Goal: Browse casually: Explore the website without a specific task or goal

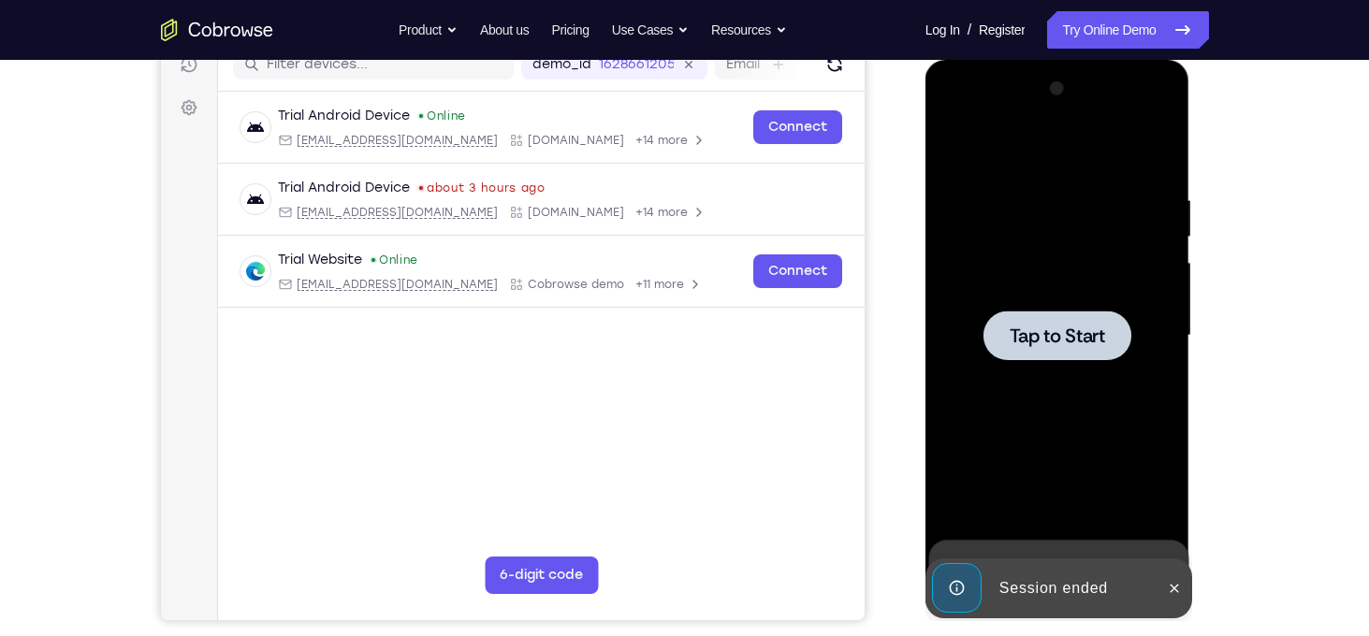
scroll to position [250, 0]
click at [1060, 224] on div at bounding box center [1058, 336] width 236 height 524
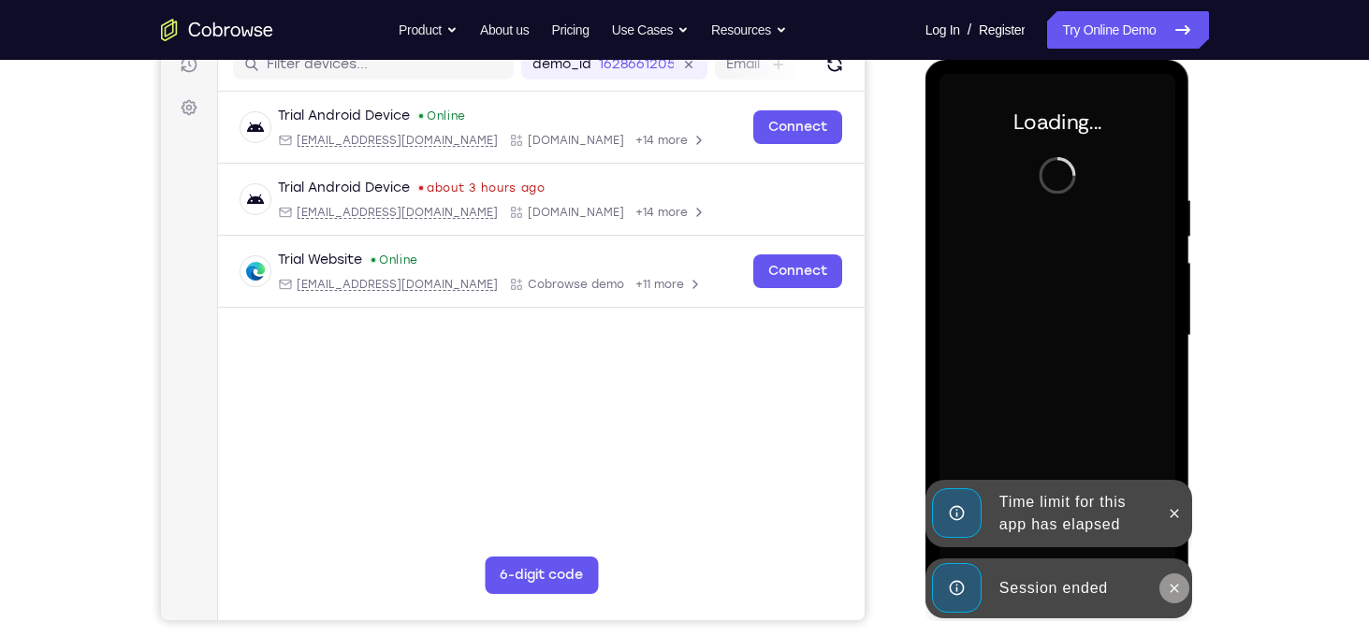
click at [1176, 588] on icon at bounding box center [1174, 588] width 15 height 15
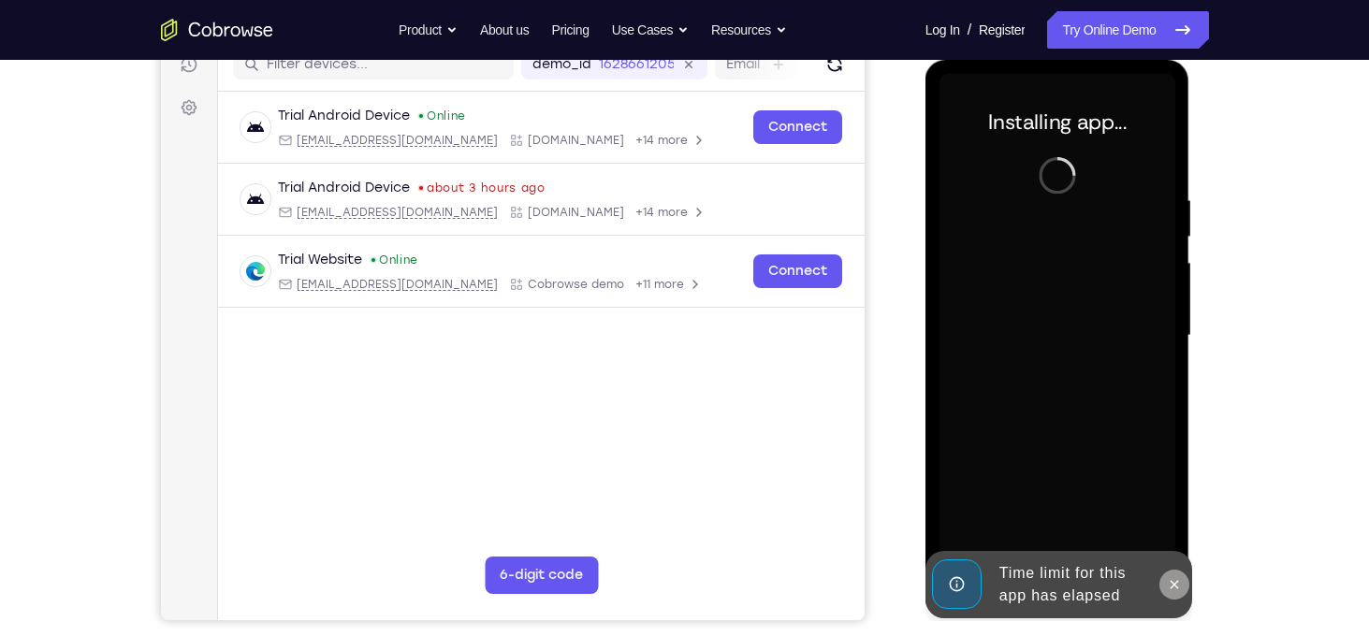
click at [1176, 595] on button at bounding box center [1175, 585] width 30 height 30
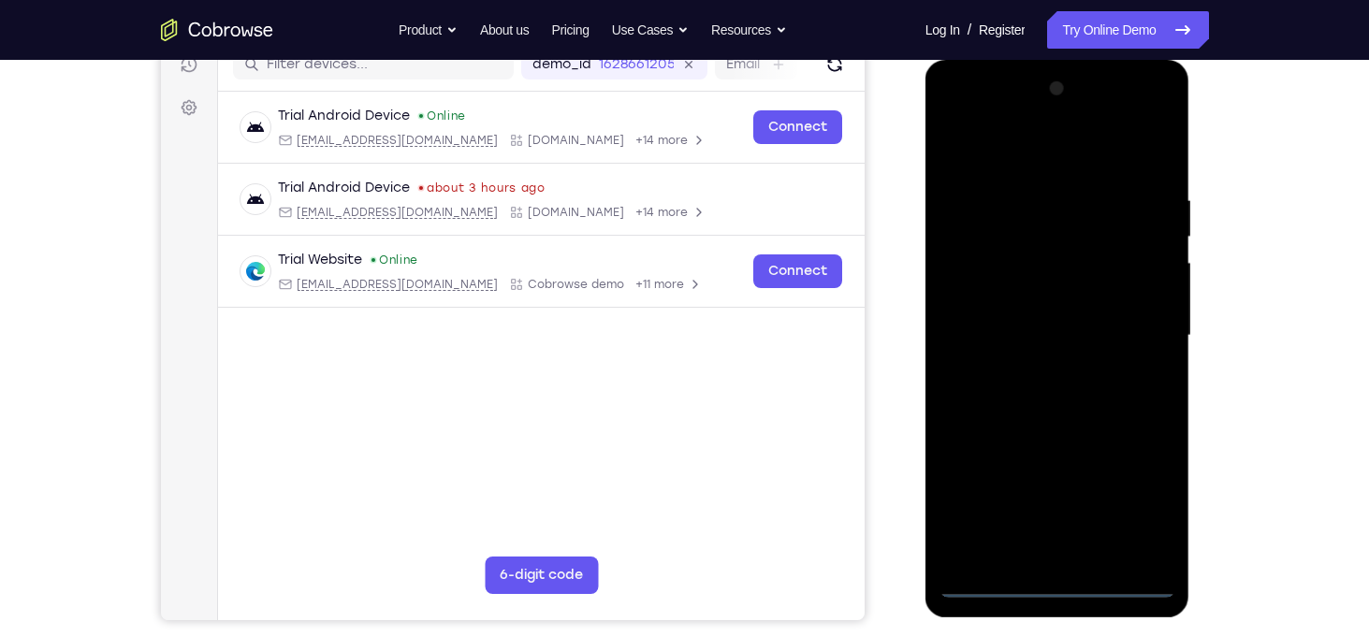
click at [1058, 581] on div at bounding box center [1058, 336] width 236 height 524
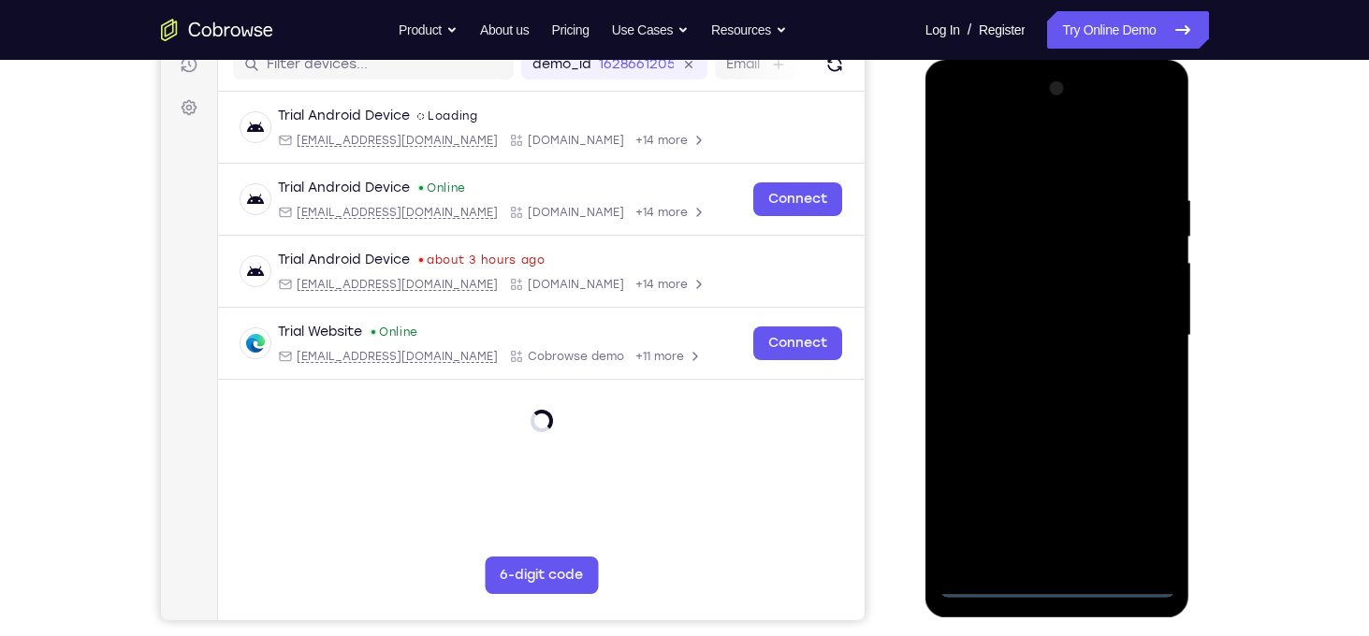
click at [1131, 506] on div at bounding box center [1058, 336] width 236 height 524
click at [1000, 150] on div at bounding box center [1058, 336] width 236 height 524
click at [1136, 318] on div at bounding box center [1058, 336] width 236 height 524
click at [1035, 370] on div at bounding box center [1058, 336] width 236 height 524
click at [1054, 318] on div at bounding box center [1058, 336] width 236 height 524
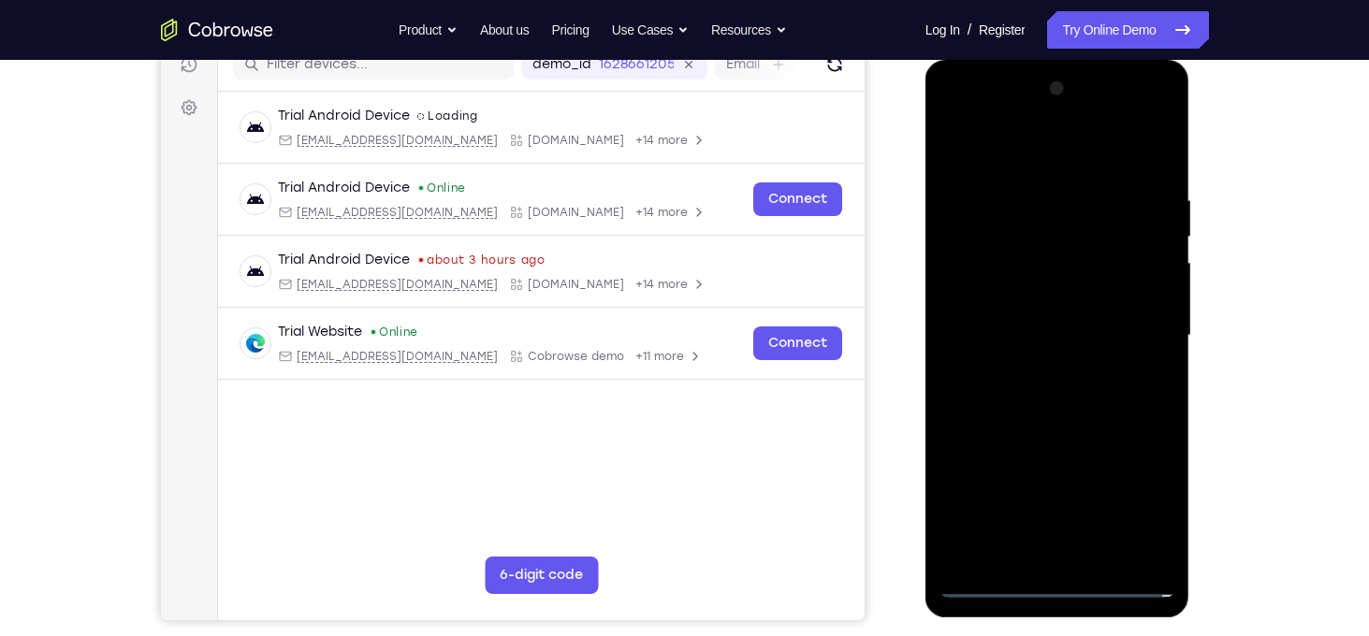
click at [1057, 294] on div at bounding box center [1058, 336] width 236 height 524
click at [1031, 339] on div at bounding box center [1058, 336] width 236 height 524
click at [1026, 390] on div at bounding box center [1058, 336] width 236 height 524
click at [1029, 387] on div at bounding box center [1058, 336] width 236 height 524
click at [1035, 191] on div at bounding box center [1058, 336] width 236 height 524
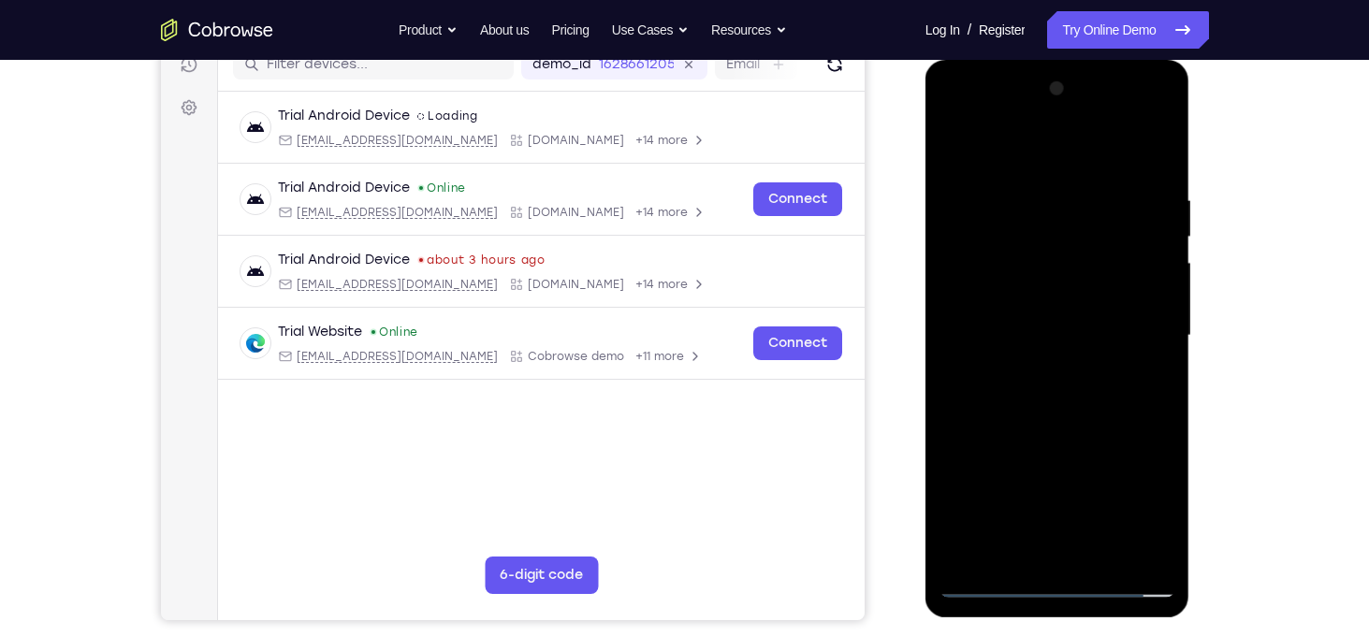
click at [1159, 172] on div at bounding box center [1058, 336] width 236 height 524
click at [1027, 171] on div at bounding box center [1058, 336] width 236 height 524
click at [1159, 351] on div at bounding box center [1058, 336] width 236 height 524
click at [1159, 552] on div at bounding box center [1058, 336] width 236 height 524
click at [1149, 381] on div at bounding box center [1058, 336] width 236 height 524
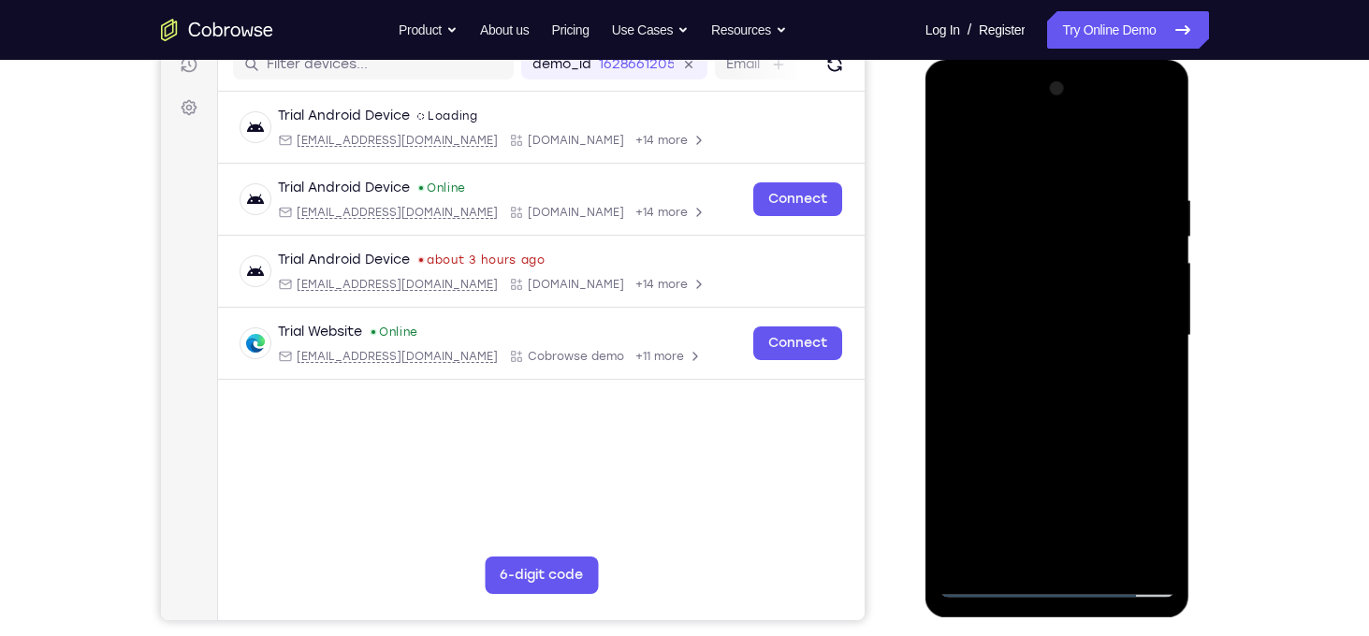
click at [965, 152] on div at bounding box center [1058, 336] width 236 height 524
click at [1044, 215] on div at bounding box center [1058, 336] width 236 height 524
click at [970, 567] on div at bounding box center [1058, 336] width 236 height 524
drag, startPoint x: 1056, startPoint y: 483, endPoint x: 968, endPoint y: 483, distance: 88.0
click at [968, 483] on div at bounding box center [1058, 336] width 236 height 524
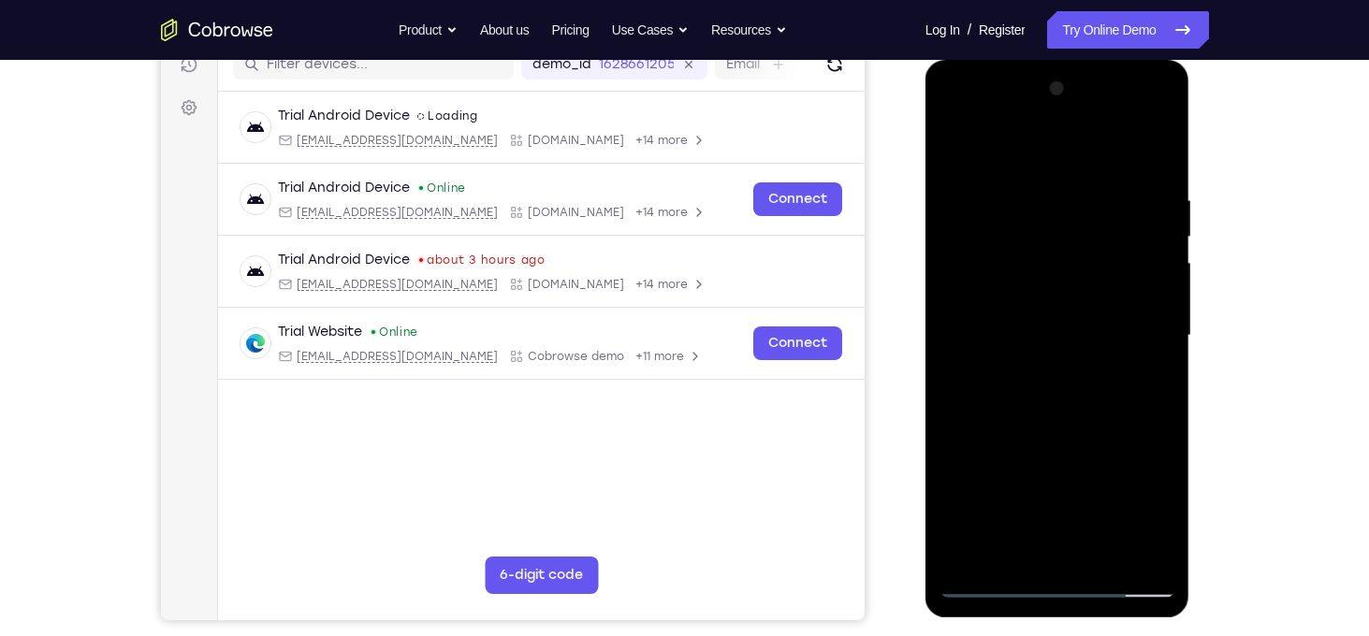
click at [974, 562] on div at bounding box center [1058, 336] width 236 height 524
click at [971, 561] on div at bounding box center [1058, 336] width 236 height 524
drag, startPoint x: 1052, startPoint y: 206, endPoint x: 1094, endPoint y: 448, distance: 246.0
click at [1094, 448] on div at bounding box center [1058, 336] width 236 height 524
click at [1166, 530] on div at bounding box center [1058, 336] width 236 height 524
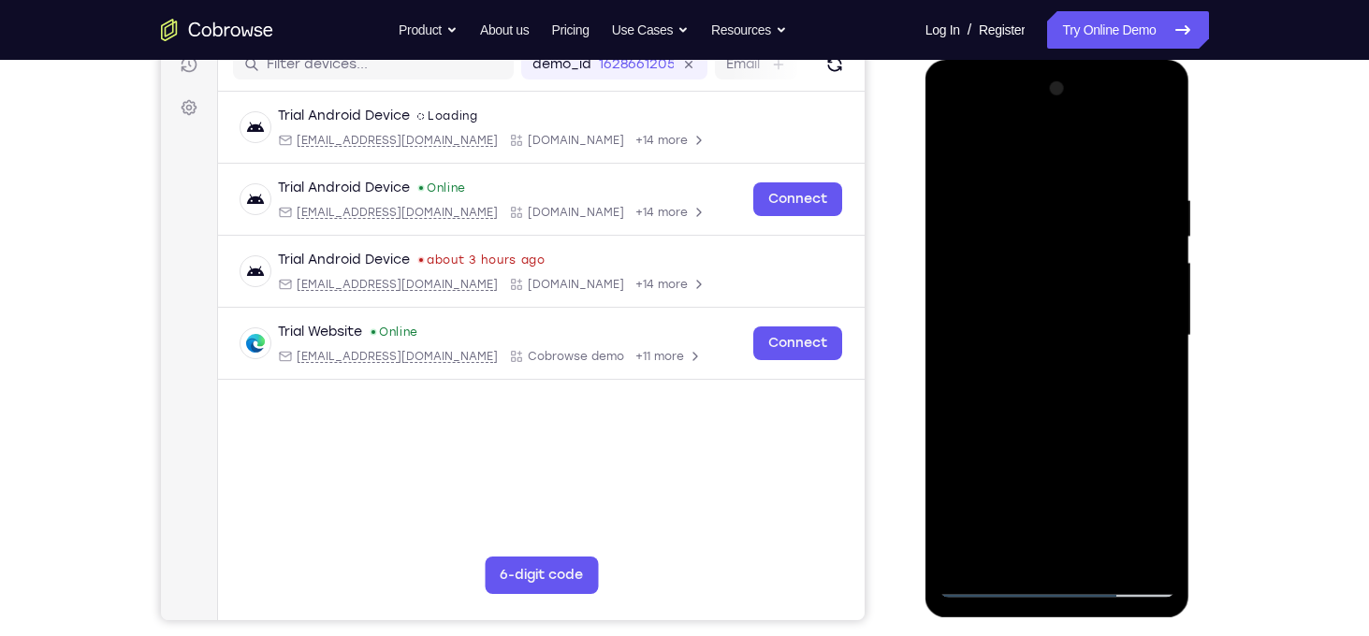
click at [1160, 552] on div at bounding box center [1058, 336] width 236 height 524
click at [1026, 191] on div at bounding box center [1058, 336] width 236 height 524
click at [1146, 314] on div at bounding box center [1058, 336] width 236 height 524
click at [966, 157] on div at bounding box center [1058, 336] width 236 height 524
click at [1038, 210] on div at bounding box center [1058, 336] width 236 height 524
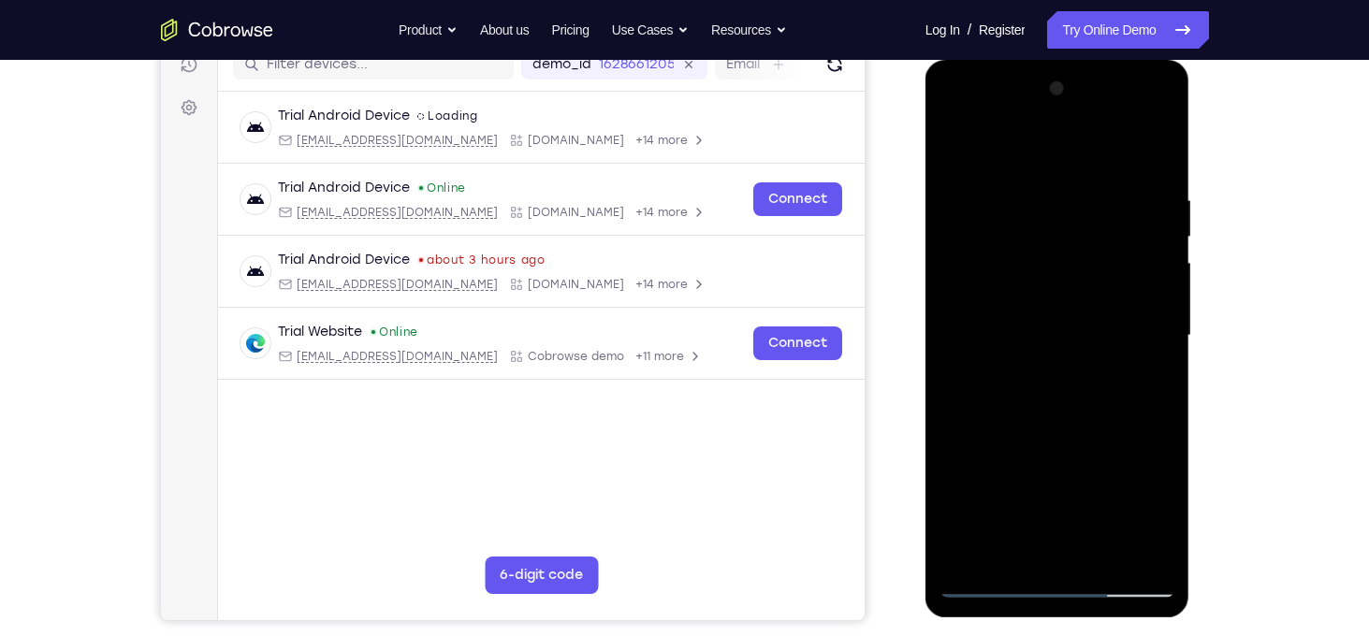
click at [975, 557] on div at bounding box center [1058, 336] width 236 height 524
click at [971, 559] on div at bounding box center [1058, 336] width 236 height 524
click at [1083, 180] on div at bounding box center [1058, 336] width 236 height 524
click at [1152, 276] on div at bounding box center [1058, 336] width 236 height 524
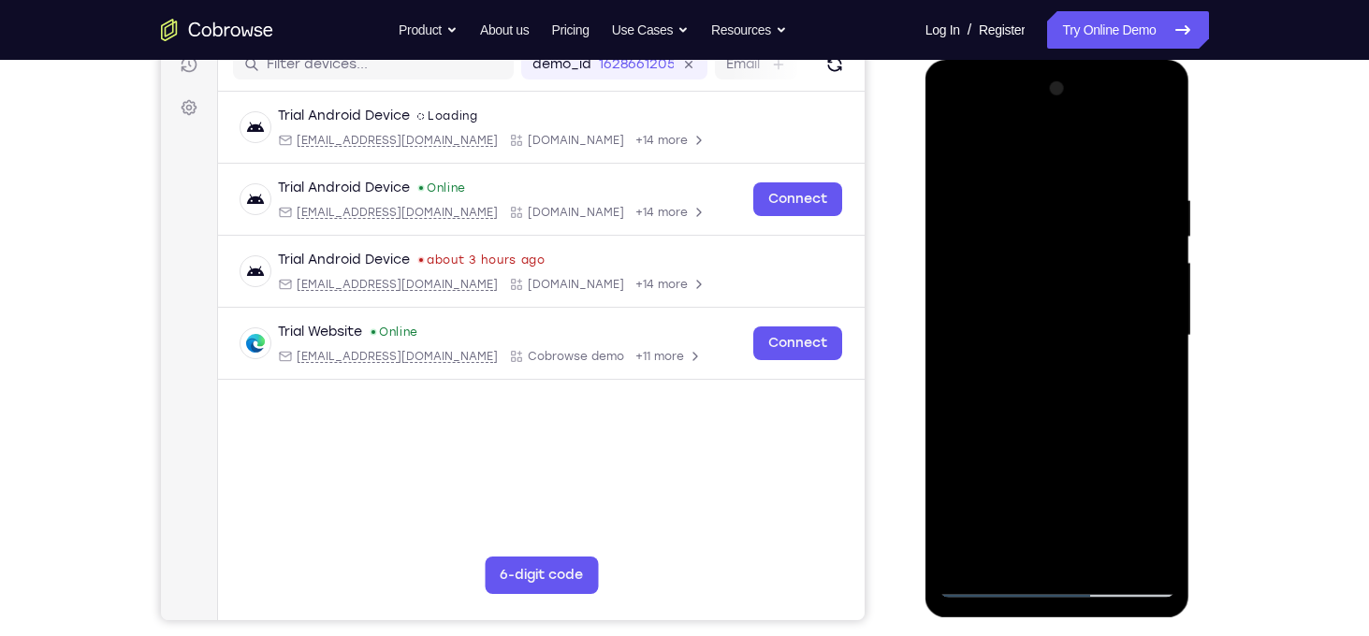
click at [1152, 276] on div at bounding box center [1058, 336] width 236 height 524
drag, startPoint x: 1152, startPoint y: 276, endPoint x: 957, endPoint y: 314, distance: 198.2
click at [957, 314] on div at bounding box center [1058, 336] width 236 height 524
drag, startPoint x: 1053, startPoint y: 173, endPoint x: 1101, endPoint y: 621, distance: 450.8
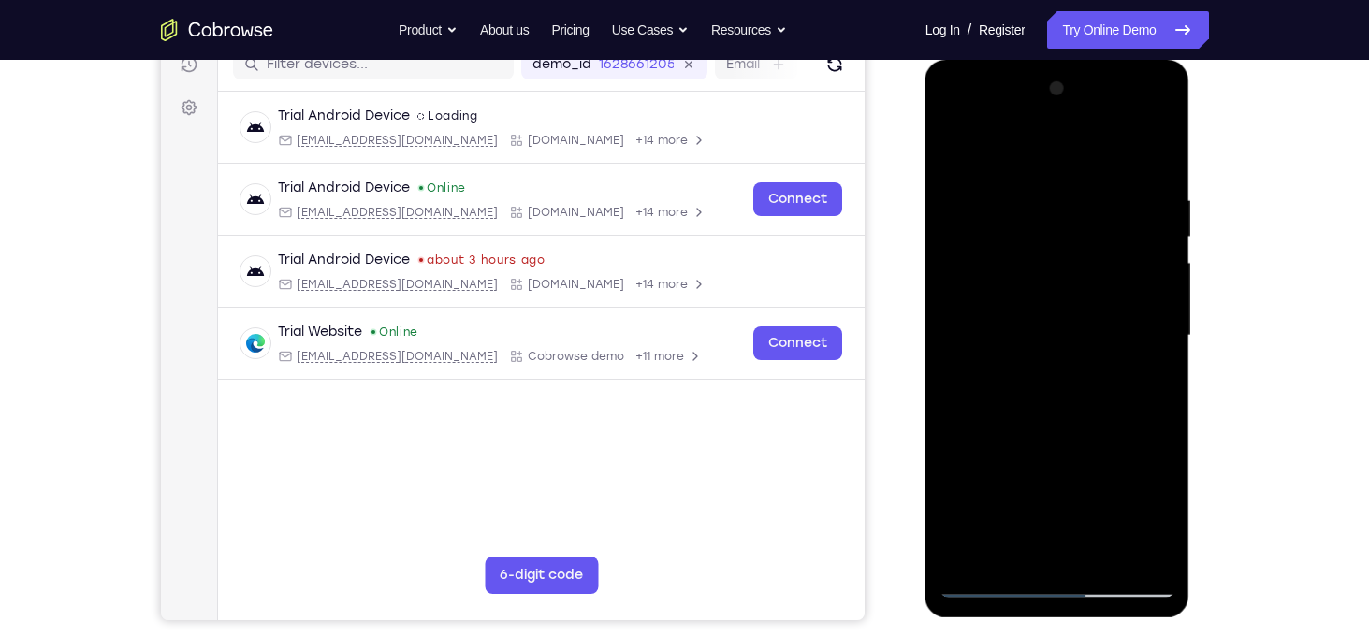
click at [1101, 621] on html "Online web based iOS Simulators and Android Emulators. Run iPhone, iPad, Mobile…" at bounding box center [1059, 341] width 267 height 562
drag, startPoint x: 1039, startPoint y: 191, endPoint x: 1078, endPoint y: 468, distance: 279.8
click at [1078, 468] on div at bounding box center [1058, 336] width 236 height 524
drag, startPoint x: 1117, startPoint y: 195, endPoint x: 963, endPoint y: 201, distance: 153.6
click at [963, 201] on div at bounding box center [1058, 336] width 236 height 524
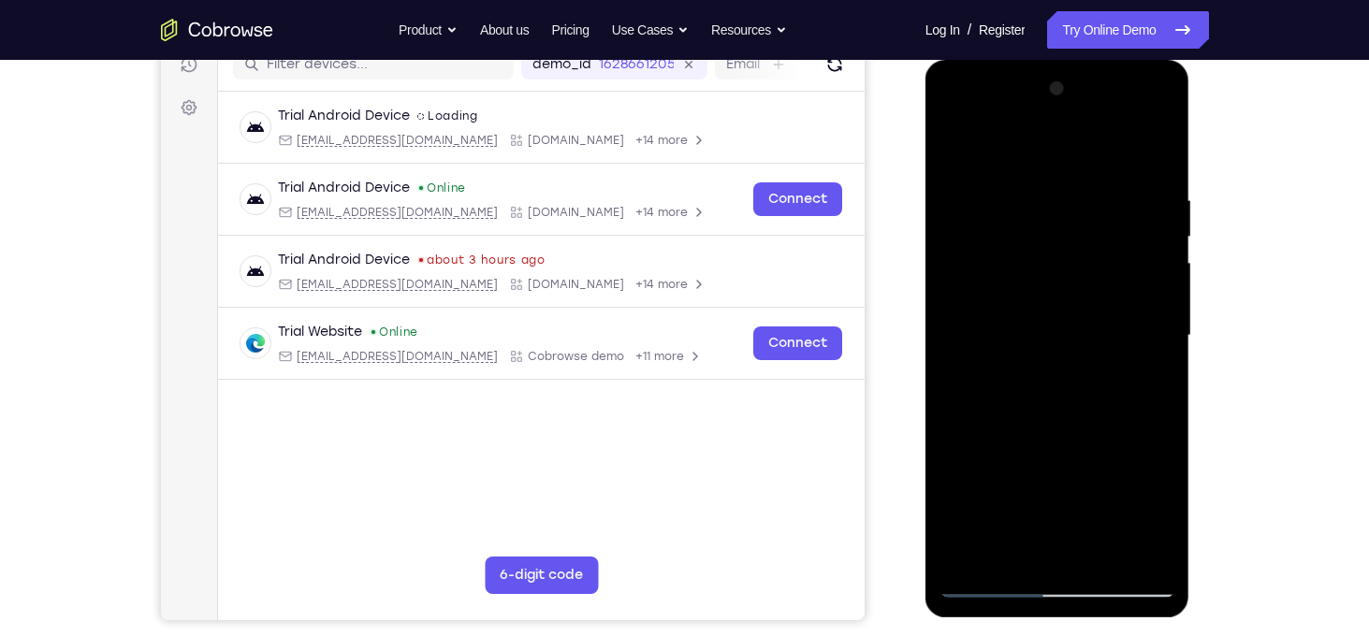
drag, startPoint x: 1143, startPoint y: 198, endPoint x: 968, endPoint y: 198, distance: 175.0
click at [968, 198] on div at bounding box center [1058, 336] width 236 height 524
drag, startPoint x: 1131, startPoint y: 191, endPoint x: 957, endPoint y: 183, distance: 174.2
click at [957, 183] on div at bounding box center [1058, 336] width 236 height 524
drag, startPoint x: 1115, startPoint y: 178, endPoint x: 939, endPoint y: 187, distance: 176.2
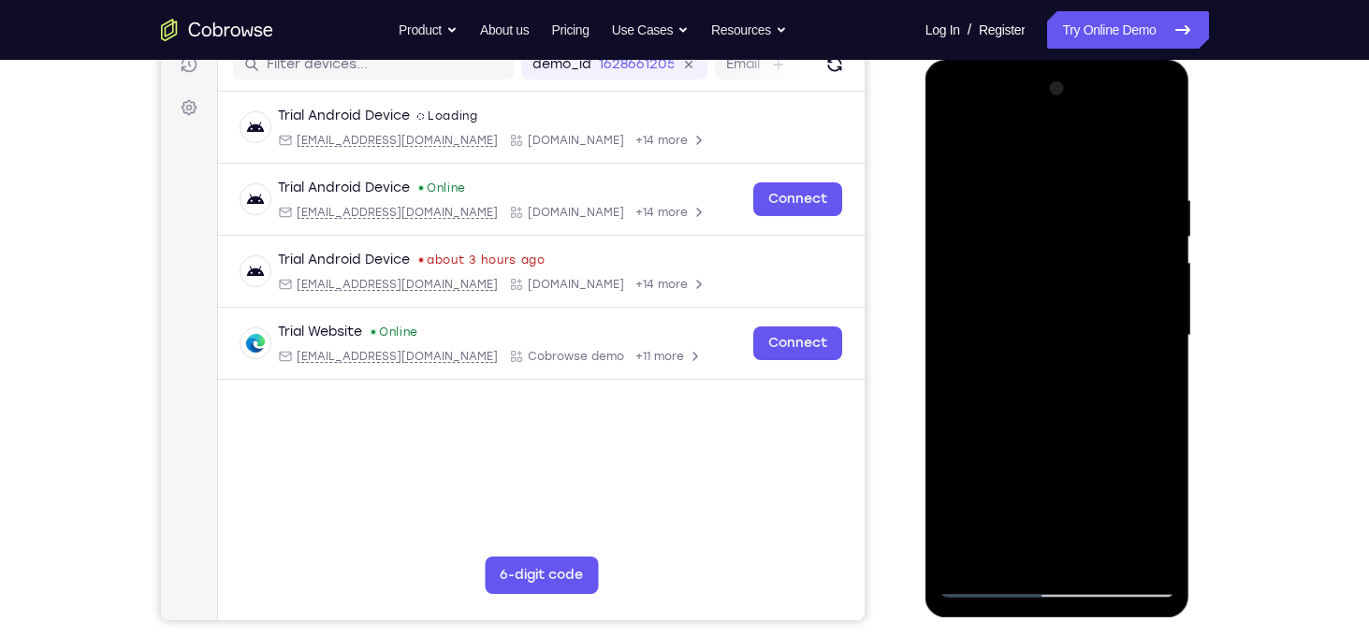
click at [939, 187] on div at bounding box center [1058, 339] width 265 height 558
drag, startPoint x: 1153, startPoint y: 192, endPoint x: 926, endPoint y: 186, distance: 227.5
click at [926, 186] on div at bounding box center [1058, 339] width 265 height 558
click at [1106, 222] on div at bounding box center [1058, 336] width 236 height 524
click at [1163, 554] on div at bounding box center [1058, 336] width 236 height 524
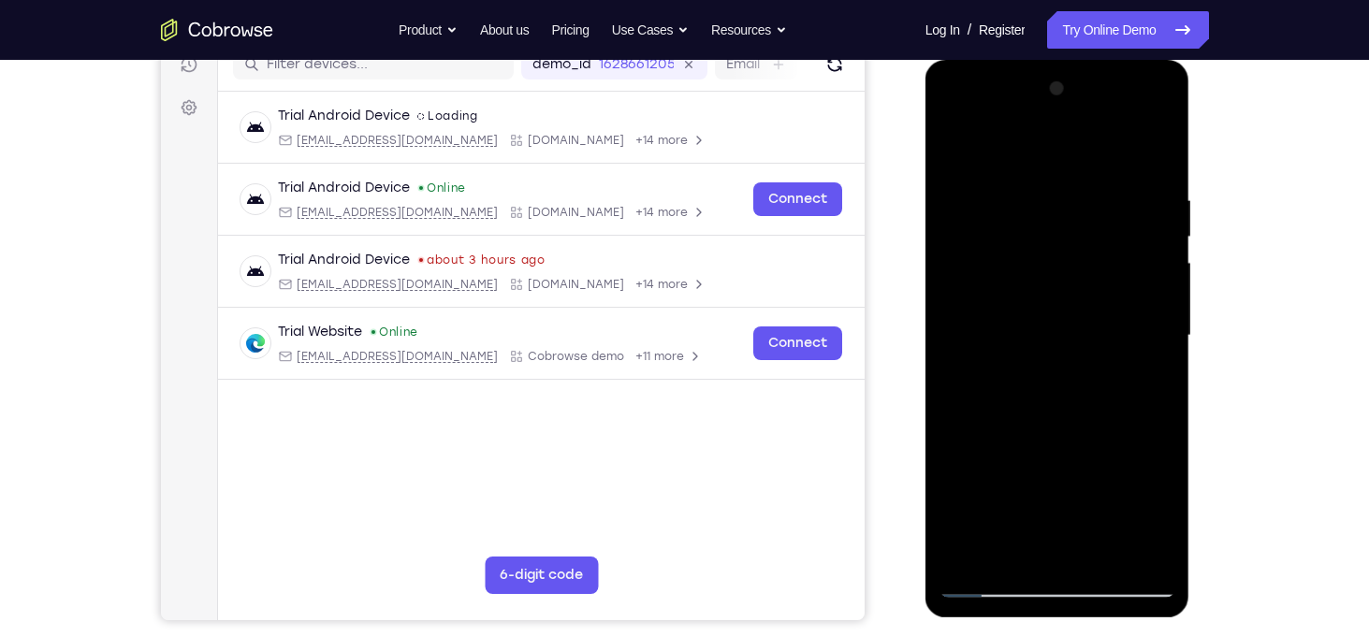
click at [1014, 555] on div at bounding box center [1058, 336] width 236 height 524
click at [1026, 143] on div at bounding box center [1058, 336] width 236 height 524
click at [1048, 281] on div at bounding box center [1058, 336] width 236 height 524
click at [1053, 213] on div at bounding box center [1058, 336] width 236 height 524
click at [955, 147] on div at bounding box center [1058, 336] width 236 height 524
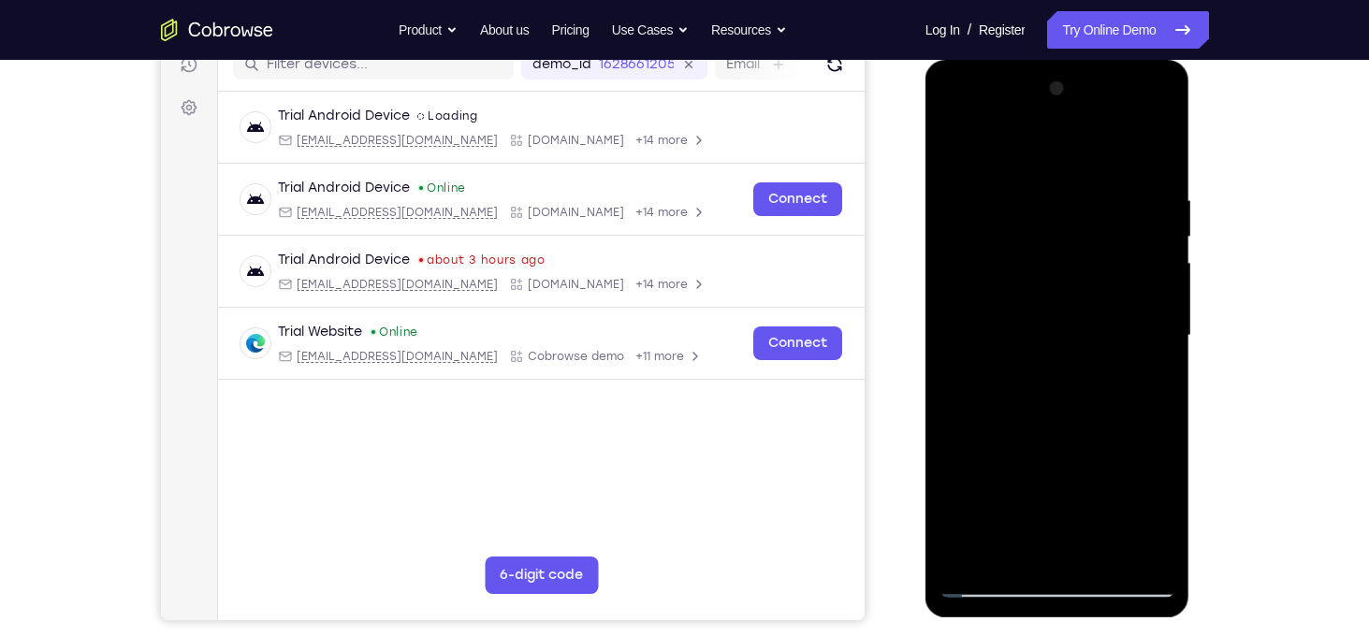
click at [997, 180] on div at bounding box center [1058, 336] width 236 height 524
click at [1079, 218] on div at bounding box center [1058, 336] width 236 height 524
click at [956, 143] on div at bounding box center [1058, 336] width 236 height 524
click at [1019, 210] on div at bounding box center [1058, 336] width 236 height 524
click at [954, 146] on div at bounding box center [1058, 336] width 236 height 524
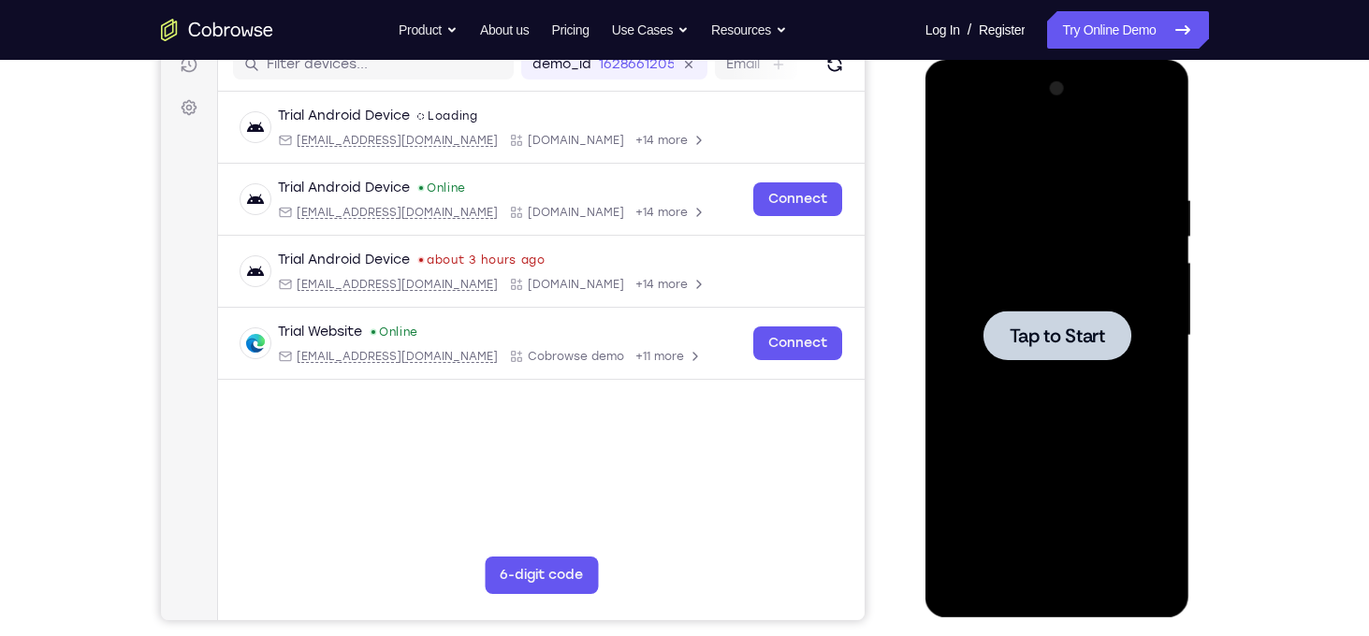
click at [1052, 183] on div at bounding box center [1058, 336] width 236 height 524
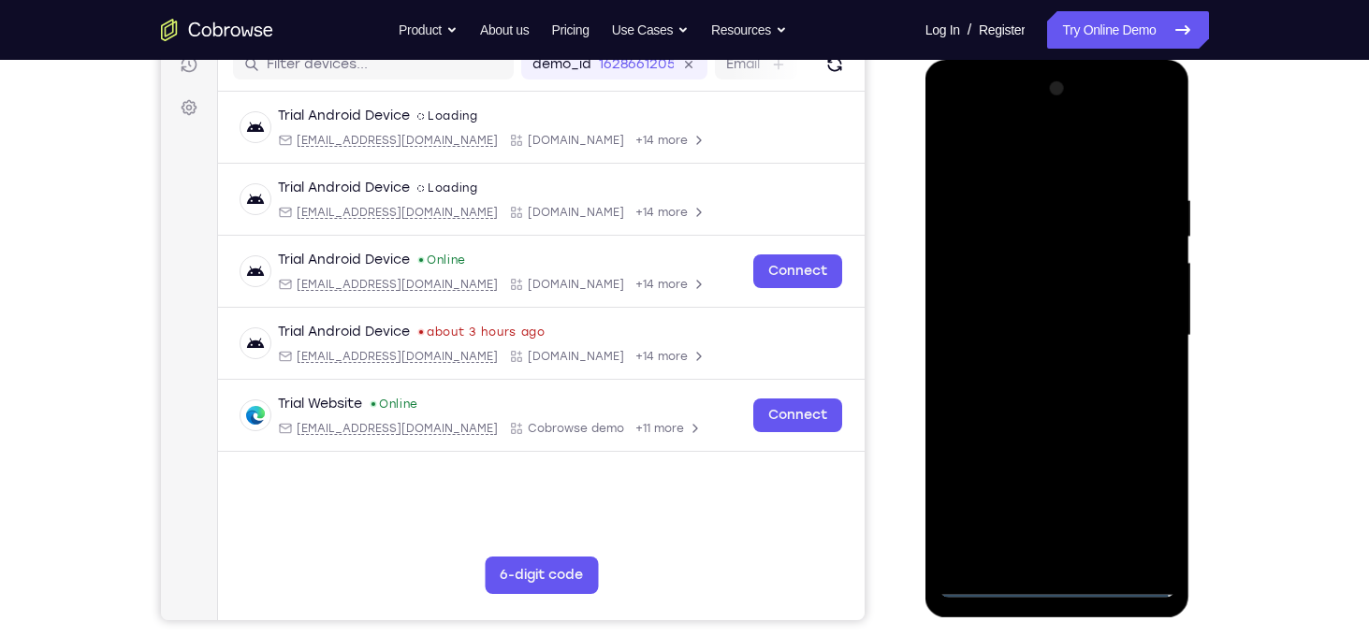
click at [1064, 581] on div at bounding box center [1058, 336] width 236 height 524
click at [1150, 502] on div at bounding box center [1058, 336] width 236 height 524
click at [990, 153] on div at bounding box center [1058, 336] width 236 height 524
click at [1030, 232] on div at bounding box center [1058, 336] width 236 height 524
click at [1027, 451] on div at bounding box center [1058, 336] width 236 height 524
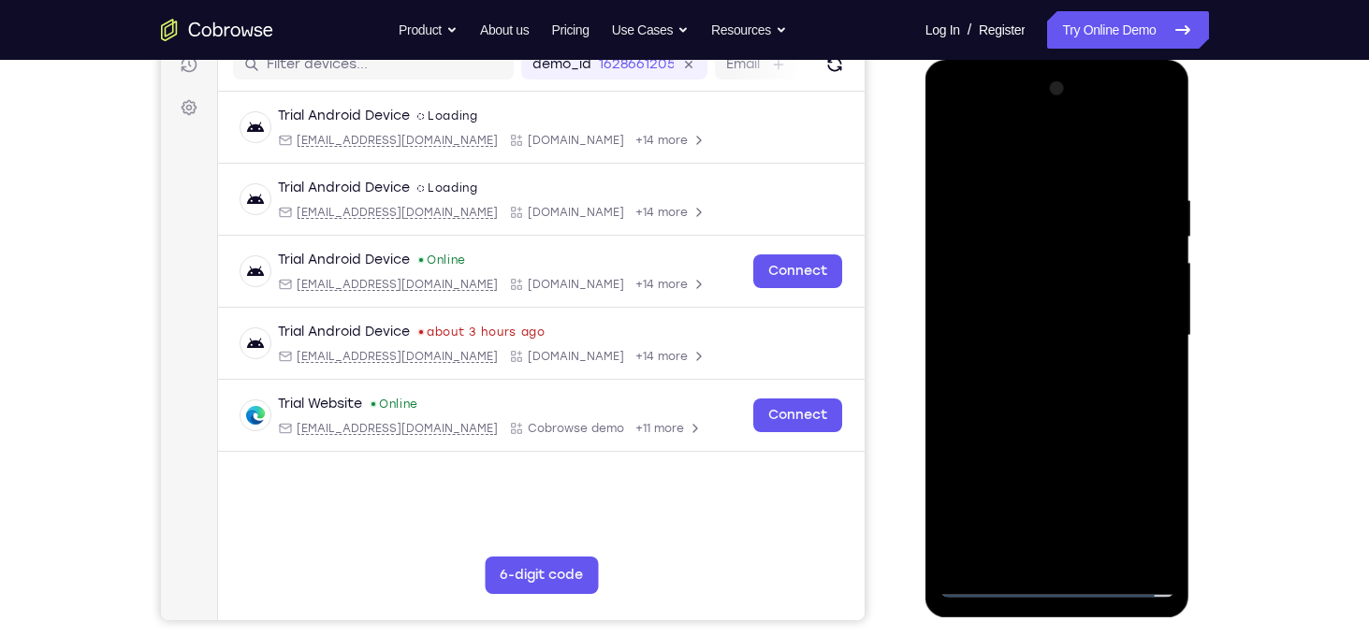
click at [1023, 379] on div at bounding box center [1058, 336] width 236 height 524
click at [1027, 338] on div at bounding box center [1058, 336] width 236 height 524
click at [1031, 327] on div at bounding box center [1058, 336] width 236 height 524
click at [952, 148] on div at bounding box center [1058, 336] width 236 height 524
click at [960, 351] on div at bounding box center [1058, 336] width 236 height 524
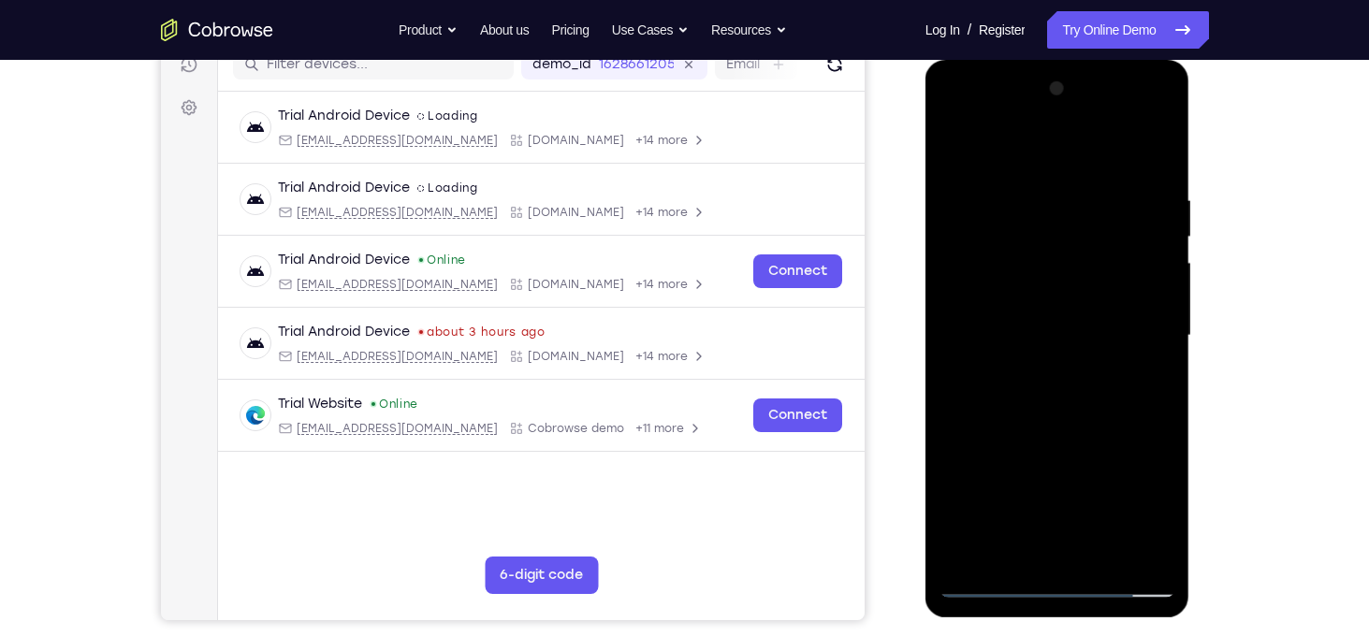
drag, startPoint x: 1053, startPoint y: 444, endPoint x: 1059, endPoint y: 323, distance: 120.9
click at [1059, 323] on div at bounding box center [1058, 336] width 236 height 524
drag, startPoint x: 1075, startPoint y: 257, endPoint x: 1082, endPoint y: 346, distance: 89.2
click at [1082, 346] on div at bounding box center [1058, 336] width 236 height 524
click at [1145, 414] on div at bounding box center [1058, 336] width 236 height 524
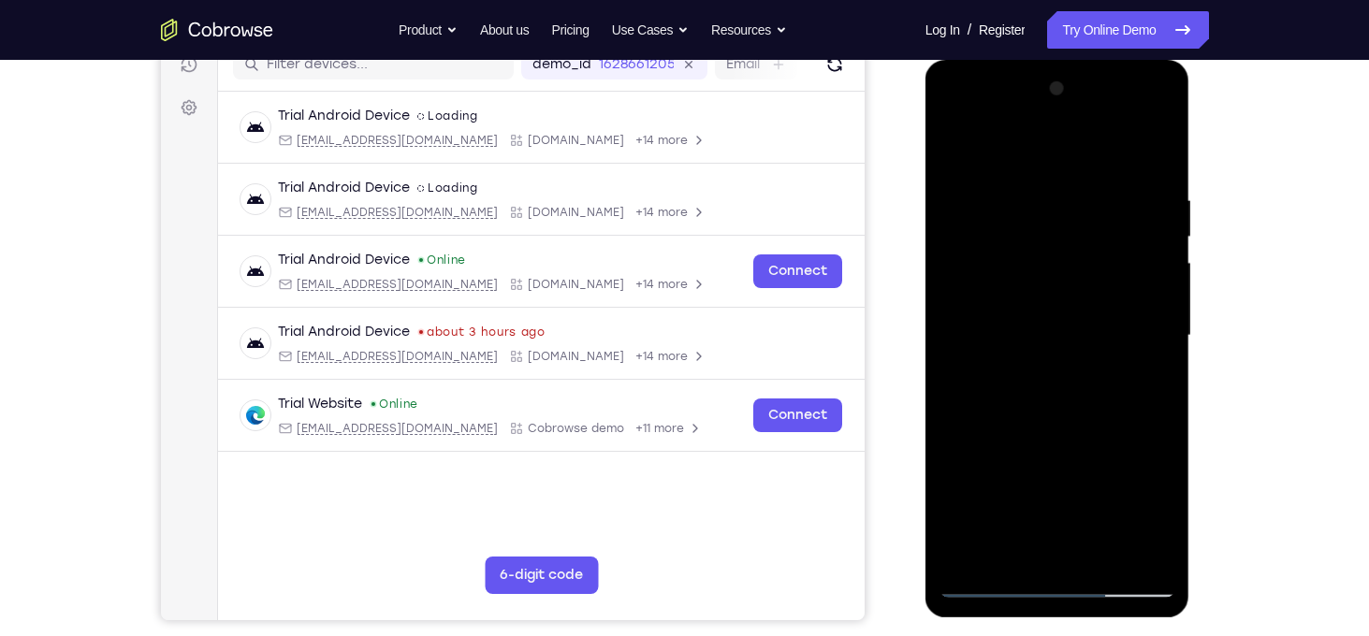
drag, startPoint x: 1073, startPoint y: 360, endPoint x: 1081, endPoint y: 235, distance: 125.6
click at [1081, 235] on div at bounding box center [1058, 336] width 236 height 524
click at [1143, 289] on div at bounding box center [1058, 336] width 236 height 524
drag, startPoint x: 1083, startPoint y: 388, endPoint x: 1084, endPoint y: 258, distance: 130.1
click at [1084, 258] on div at bounding box center [1058, 336] width 236 height 524
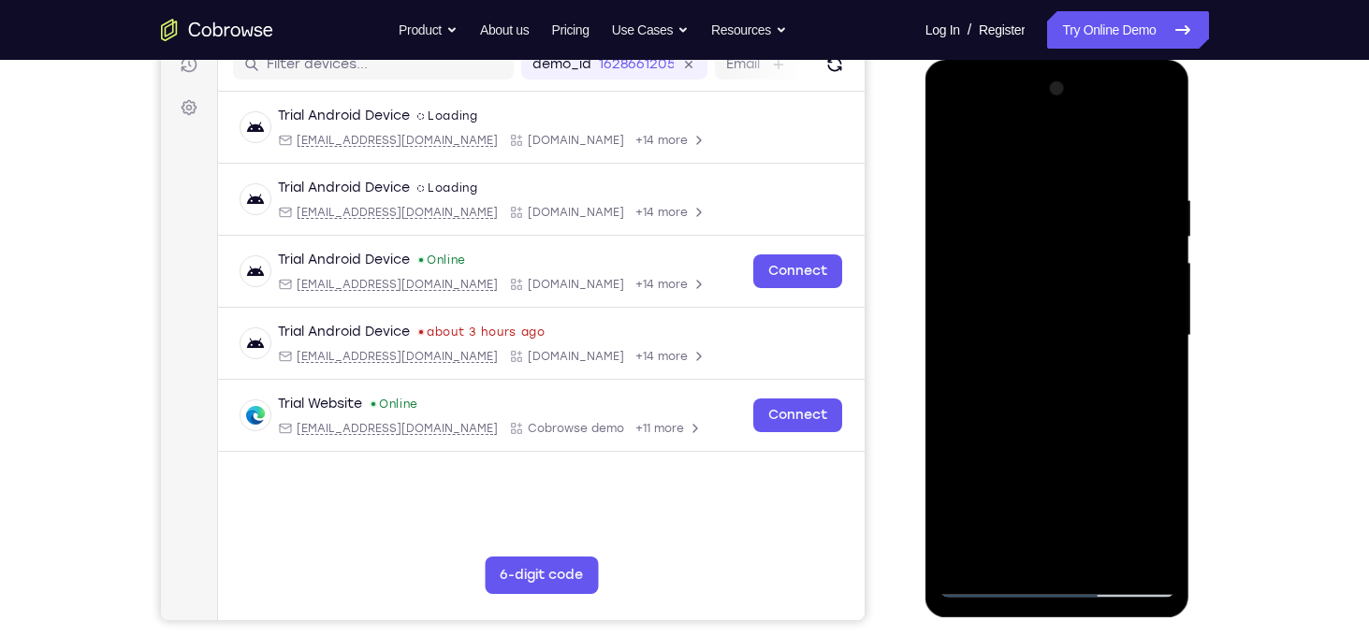
drag, startPoint x: 1094, startPoint y: 391, endPoint x: 1093, endPoint y: 285, distance: 105.8
click at [1093, 285] on div at bounding box center [1058, 336] width 236 height 524
drag, startPoint x: 1091, startPoint y: 408, endPoint x: 1100, endPoint y: 226, distance: 181.8
click at [1100, 226] on div at bounding box center [1058, 336] width 236 height 524
drag, startPoint x: 1081, startPoint y: 428, endPoint x: 1082, endPoint y: 277, distance: 150.7
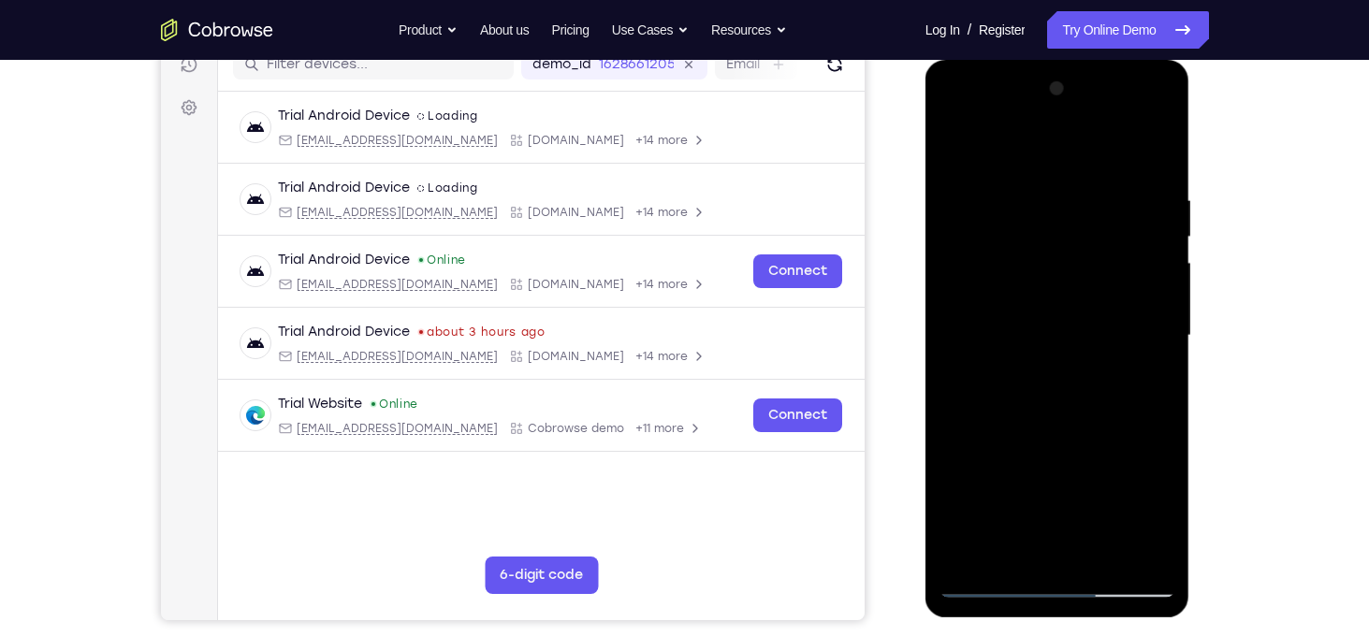
click at [1082, 277] on div at bounding box center [1058, 336] width 236 height 524
drag, startPoint x: 1081, startPoint y: 386, endPoint x: 1079, endPoint y: 310, distance: 75.8
click at [1079, 310] on div at bounding box center [1058, 336] width 236 height 524
drag, startPoint x: 1080, startPoint y: 390, endPoint x: 1095, endPoint y: 220, distance: 171.0
click at [1095, 220] on div at bounding box center [1058, 336] width 236 height 524
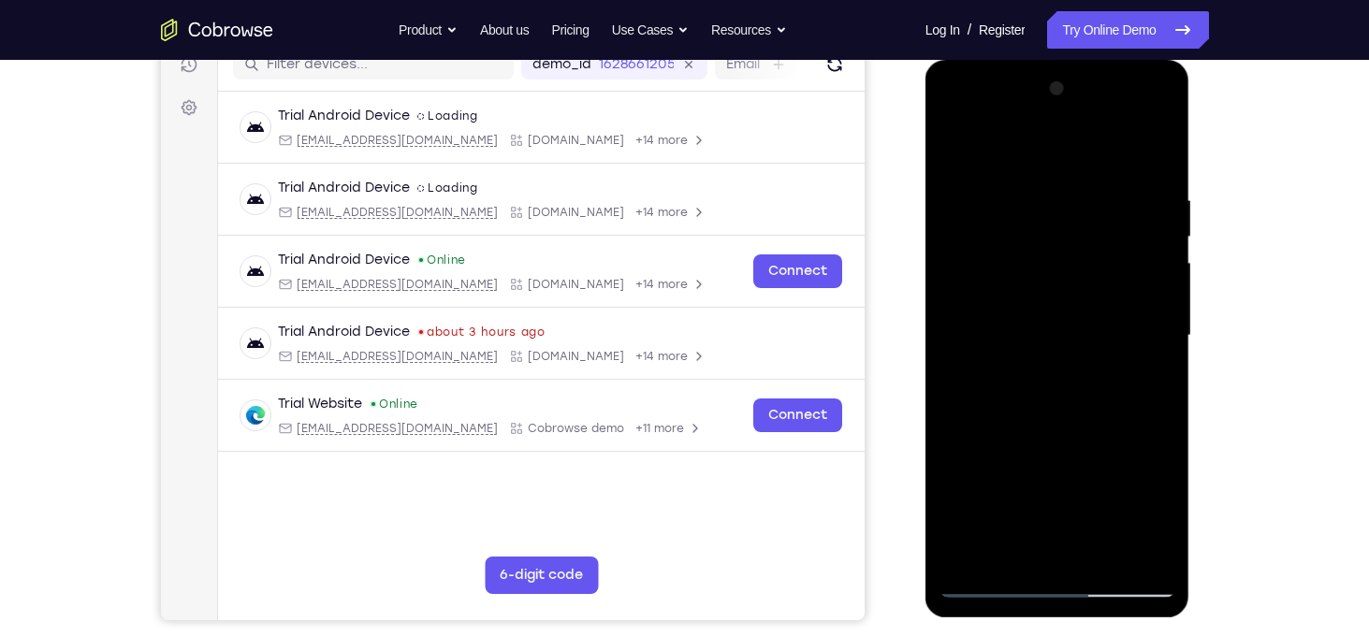
drag, startPoint x: 1086, startPoint y: 406, endPoint x: 1084, endPoint y: 260, distance: 146.0
click at [1084, 260] on div at bounding box center [1058, 336] width 236 height 524
drag, startPoint x: 1083, startPoint y: 413, endPoint x: 1074, endPoint y: 275, distance: 137.8
click at [1074, 275] on div at bounding box center [1058, 336] width 236 height 524
drag, startPoint x: 1078, startPoint y: 455, endPoint x: 1080, endPoint y: 365, distance: 89.9
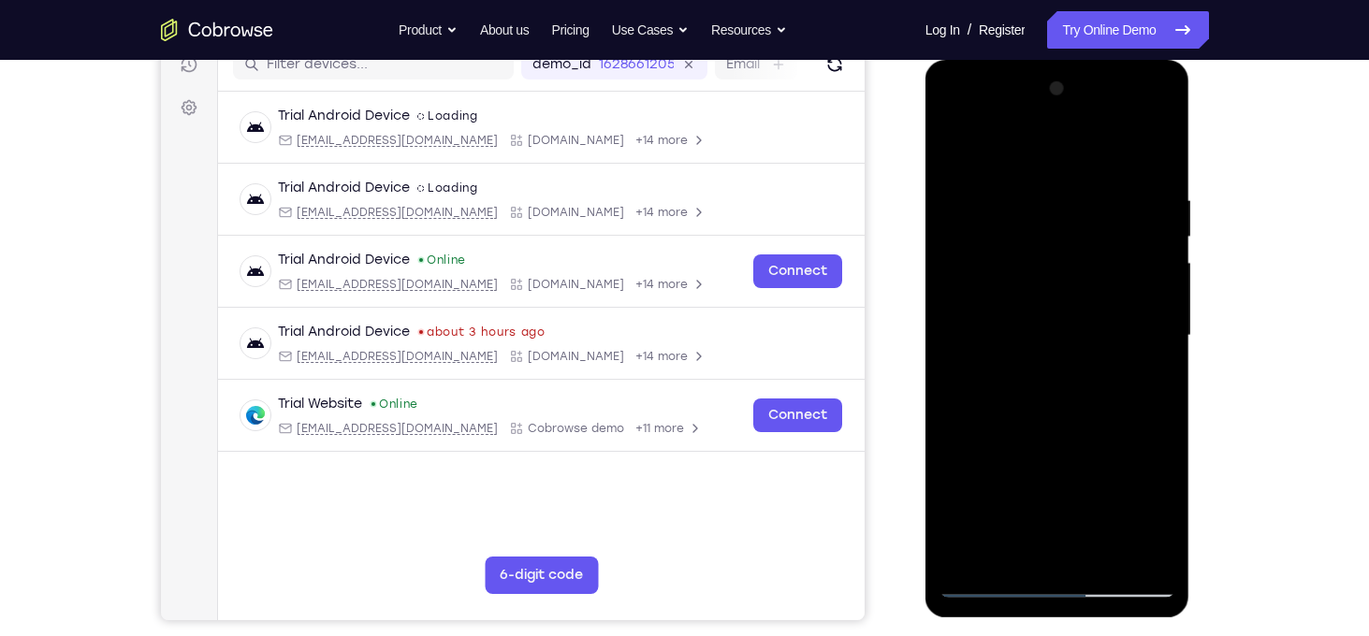
click at [1080, 365] on div at bounding box center [1058, 336] width 236 height 524
drag, startPoint x: 1041, startPoint y: 358, endPoint x: 1058, endPoint y: 175, distance: 183.3
click at [1058, 175] on div at bounding box center [1058, 336] width 236 height 524
click at [1065, 169] on div at bounding box center [1058, 336] width 236 height 524
click at [1041, 398] on div at bounding box center [1058, 336] width 236 height 524
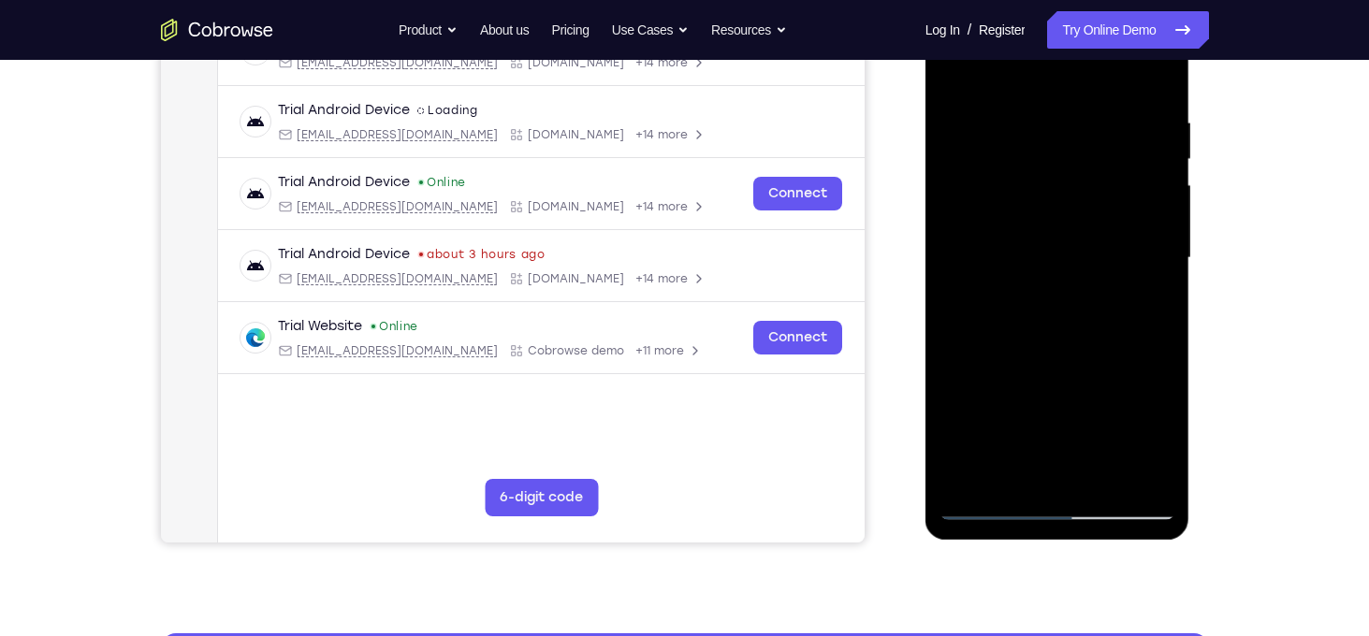
scroll to position [328, 0]
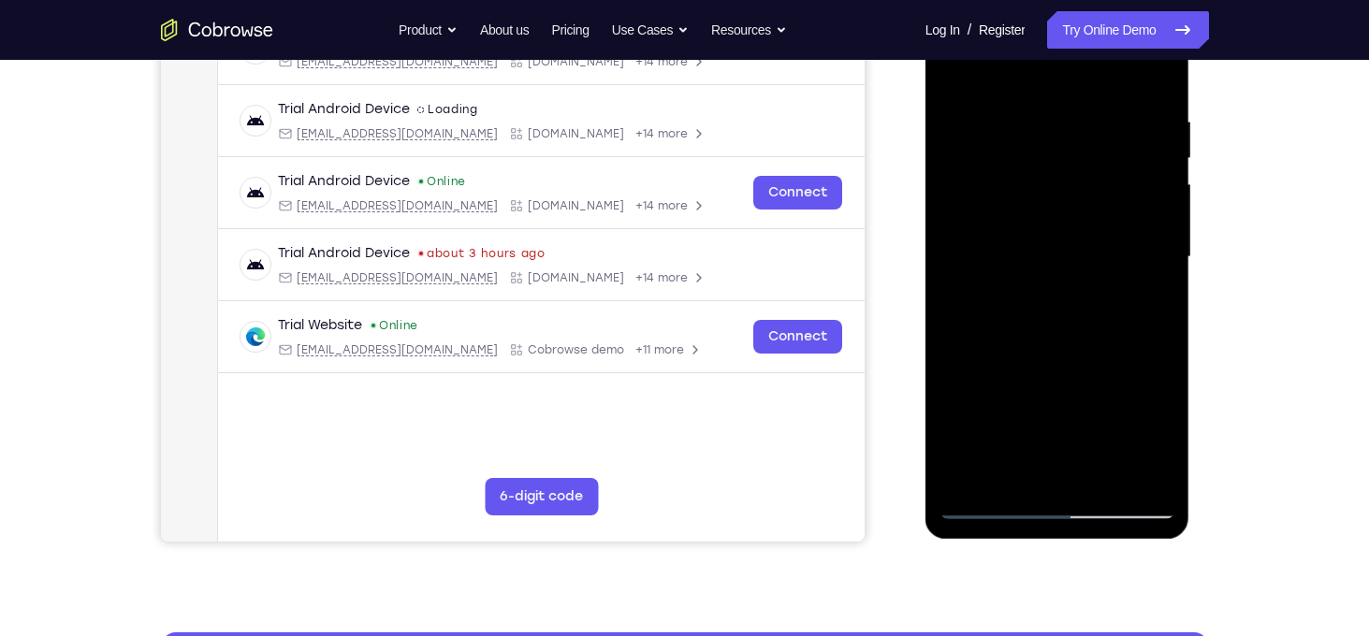
click at [987, 504] on div at bounding box center [1058, 257] width 236 height 524
click at [998, 372] on div at bounding box center [1058, 257] width 236 height 524
click at [987, 391] on div at bounding box center [1058, 257] width 236 height 524
click at [988, 374] on div at bounding box center [1058, 257] width 236 height 524
click at [992, 373] on div at bounding box center [1058, 257] width 236 height 524
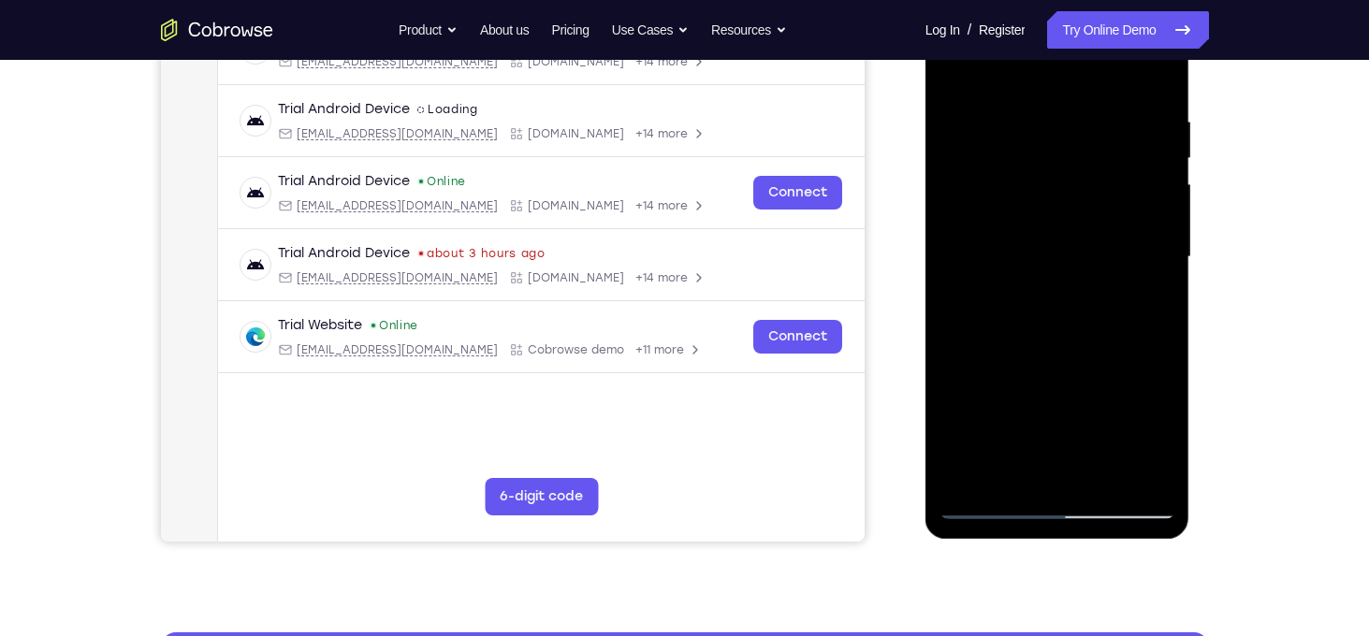
click at [995, 373] on div at bounding box center [1058, 257] width 236 height 524
drag, startPoint x: 1065, startPoint y: 352, endPoint x: 1070, endPoint y: 218, distance: 133.9
click at [1070, 218] on div at bounding box center [1058, 257] width 236 height 524
click at [1066, 435] on div at bounding box center [1058, 257] width 236 height 524
click at [997, 246] on div at bounding box center [1058, 257] width 236 height 524
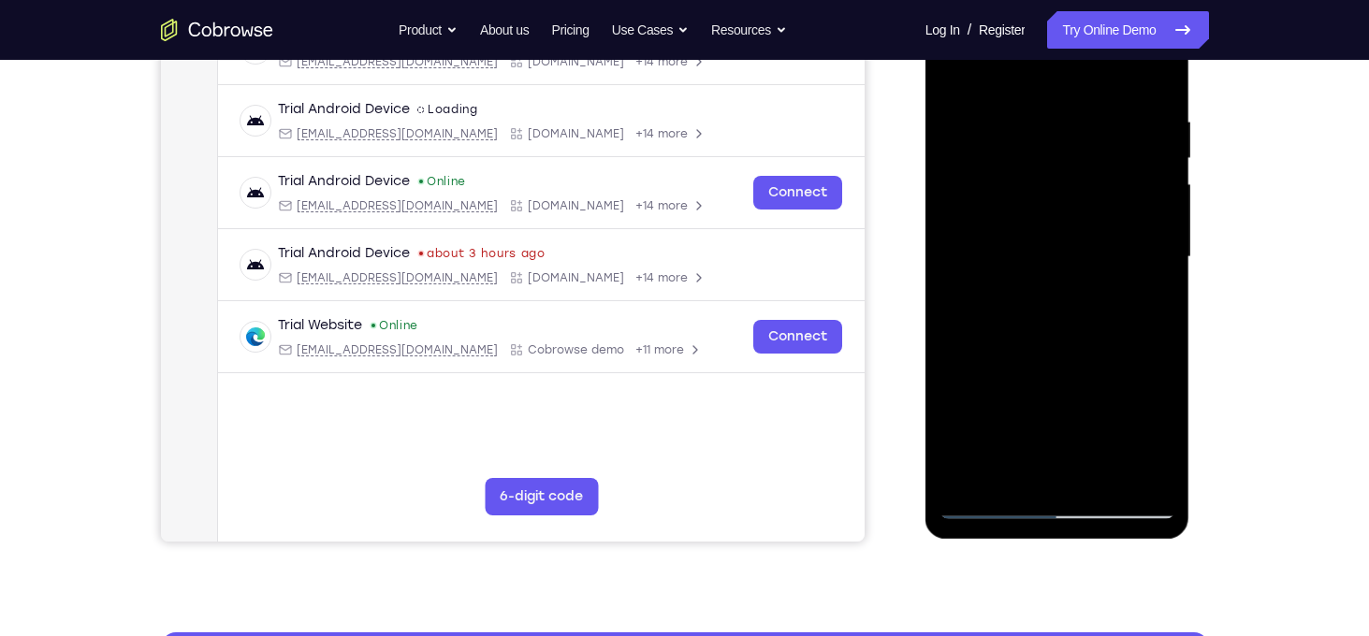
click at [1002, 243] on div at bounding box center [1058, 257] width 236 height 524
click at [1004, 243] on div at bounding box center [1058, 257] width 236 height 524
click at [990, 267] on div at bounding box center [1058, 257] width 236 height 524
drag, startPoint x: 1064, startPoint y: 212, endPoint x: 1061, endPoint y: 290, distance: 77.7
click at [1061, 290] on div at bounding box center [1058, 257] width 236 height 524
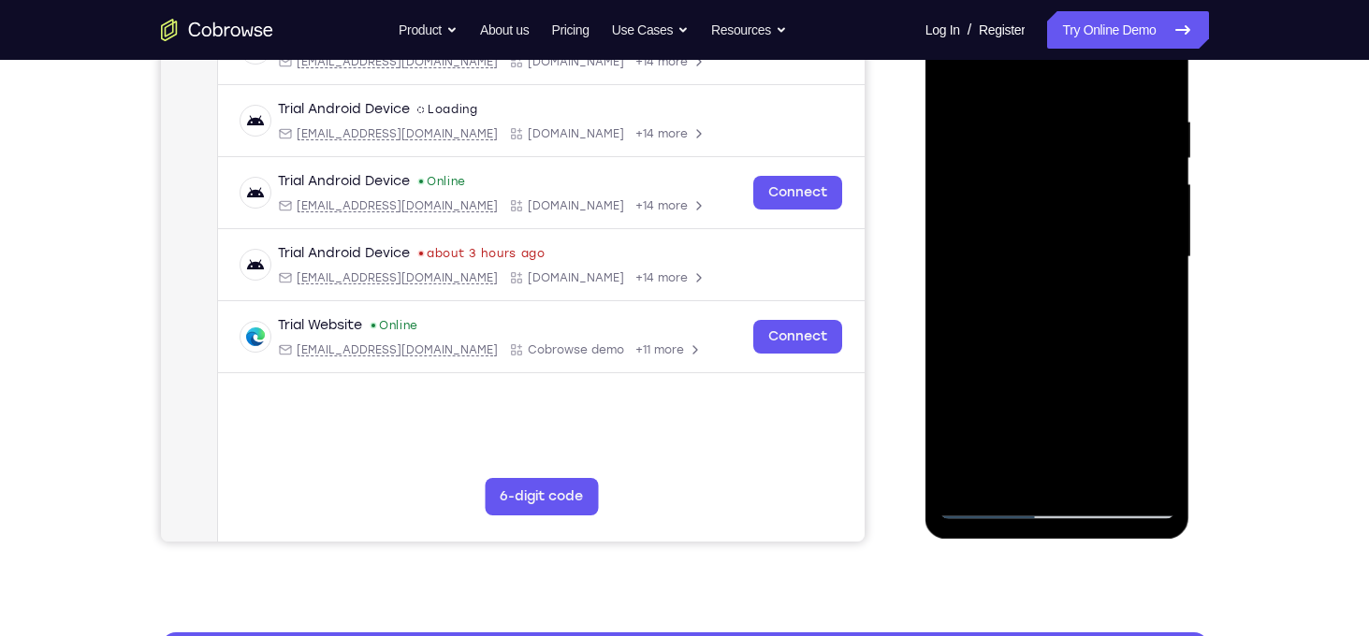
drag, startPoint x: 1053, startPoint y: 363, endPoint x: 1056, endPoint y: 299, distance: 63.7
click at [1056, 299] on div at bounding box center [1058, 257] width 236 height 524
drag, startPoint x: 1064, startPoint y: 382, endPoint x: 1065, endPoint y: 323, distance: 59.0
click at [1065, 323] on div at bounding box center [1058, 257] width 236 height 524
drag, startPoint x: 1065, startPoint y: 344, endPoint x: 1072, endPoint y: 287, distance: 57.5
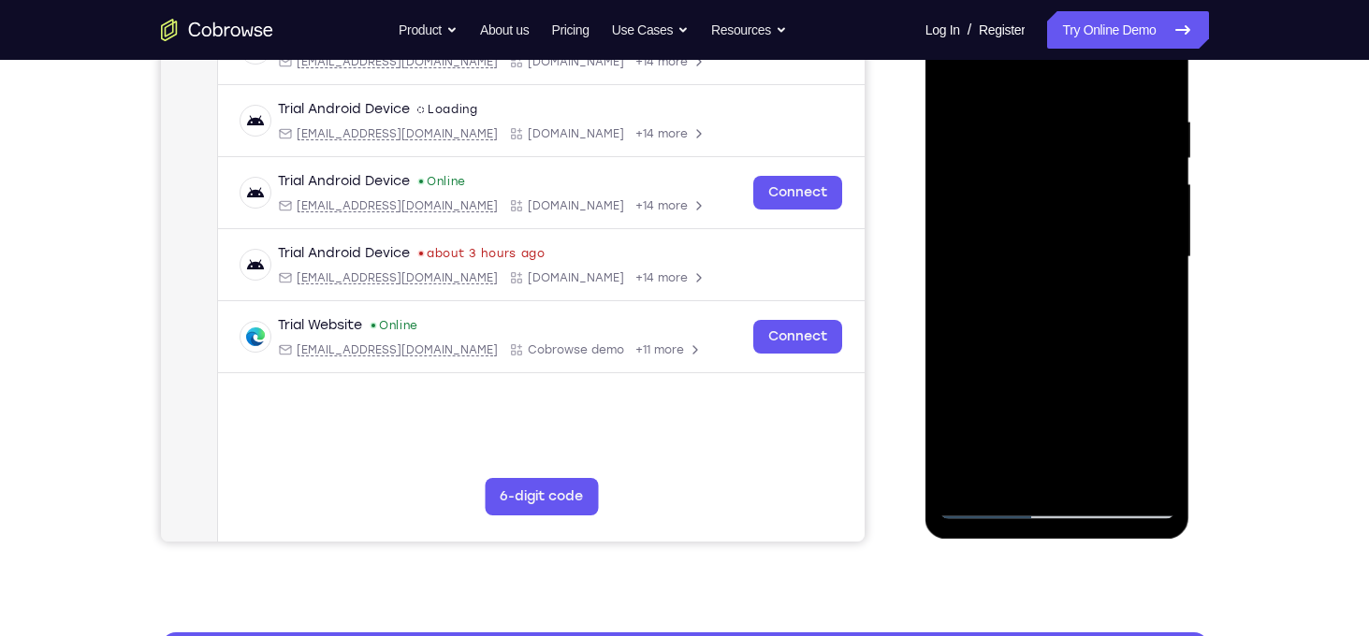
click at [1072, 287] on div at bounding box center [1058, 257] width 236 height 524
click at [987, 424] on div at bounding box center [1058, 257] width 236 height 524
drag, startPoint x: 1030, startPoint y: 155, endPoint x: 1041, endPoint y: 280, distance: 124.9
click at [1041, 280] on div at bounding box center [1058, 257] width 236 height 524
click at [1049, 266] on div at bounding box center [1058, 257] width 236 height 524
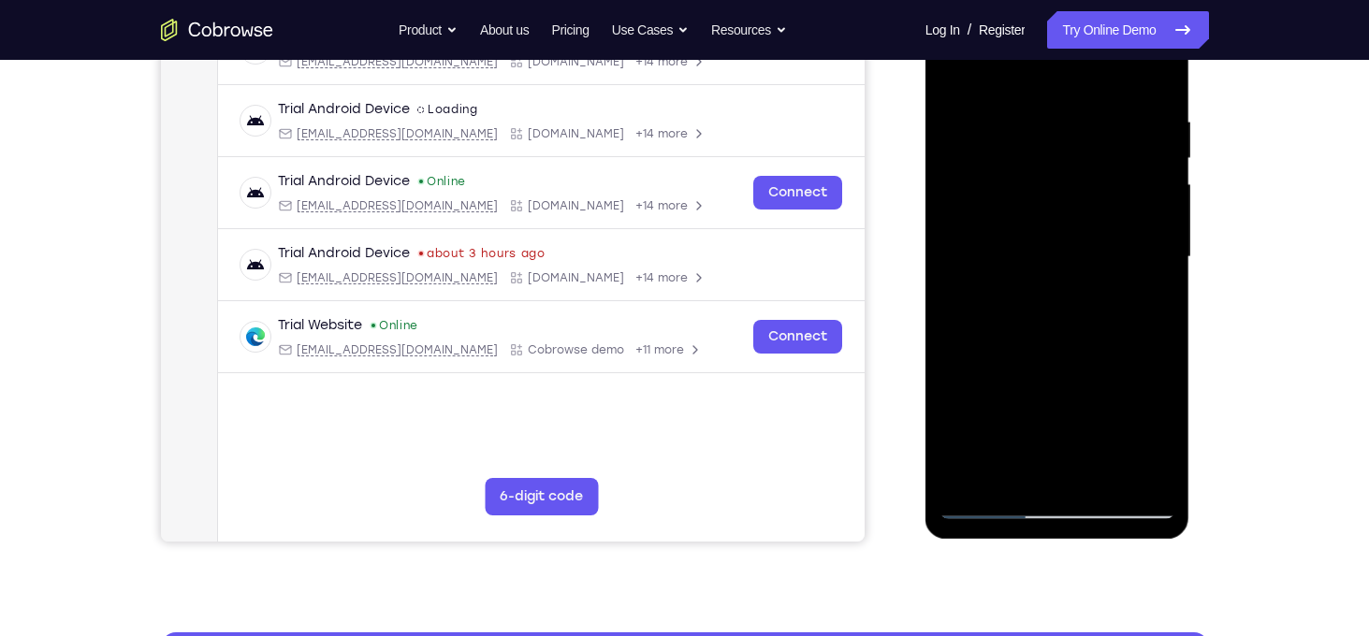
click at [1074, 266] on div at bounding box center [1058, 257] width 236 height 524
click at [1062, 266] on div at bounding box center [1058, 257] width 236 height 524
click at [988, 281] on div at bounding box center [1058, 257] width 236 height 524
drag, startPoint x: 1058, startPoint y: 329, endPoint x: 1062, endPoint y: 266, distance: 63.8
click at [1062, 266] on div at bounding box center [1058, 257] width 236 height 524
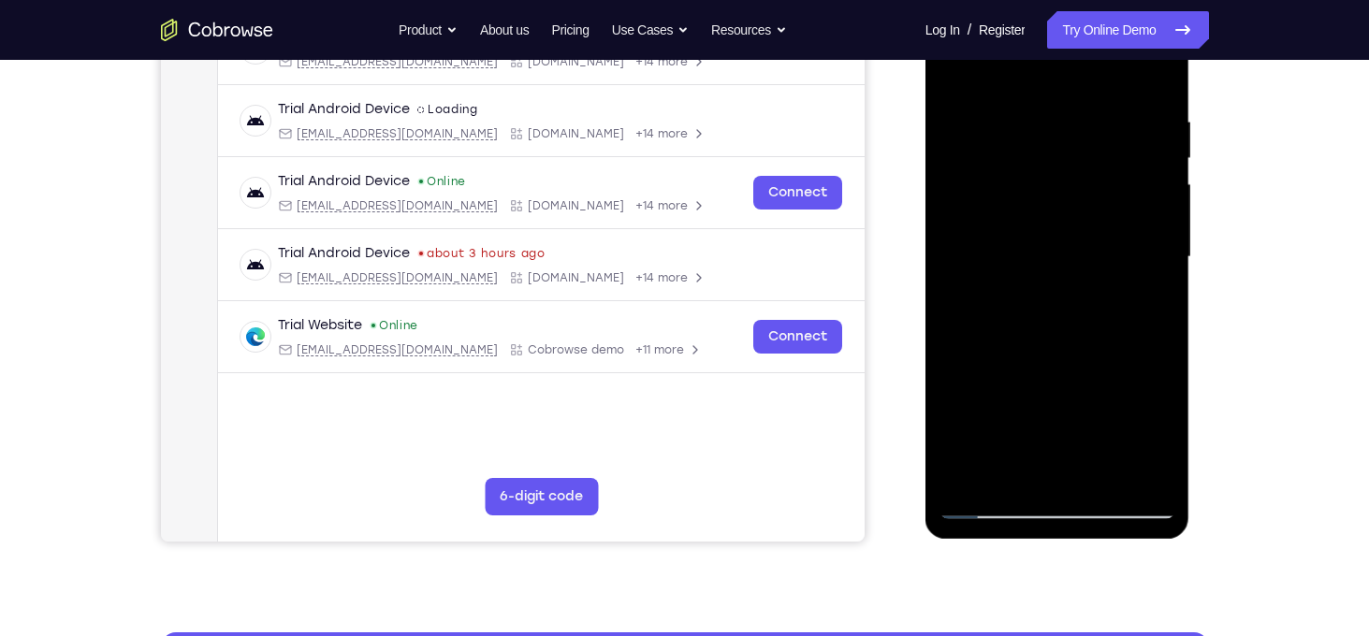
drag, startPoint x: 1061, startPoint y: 319, endPoint x: 1065, endPoint y: 292, distance: 27.4
click at [1065, 292] on div at bounding box center [1058, 257] width 236 height 524
click at [989, 459] on div at bounding box center [1058, 257] width 236 height 524
drag, startPoint x: 1049, startPoint y: 308, endPoint x: 1046, endPoint y: 361, distance: 53.4
click at [1046, 361] on div at bounding box center [1058, 257] width 236 height 524
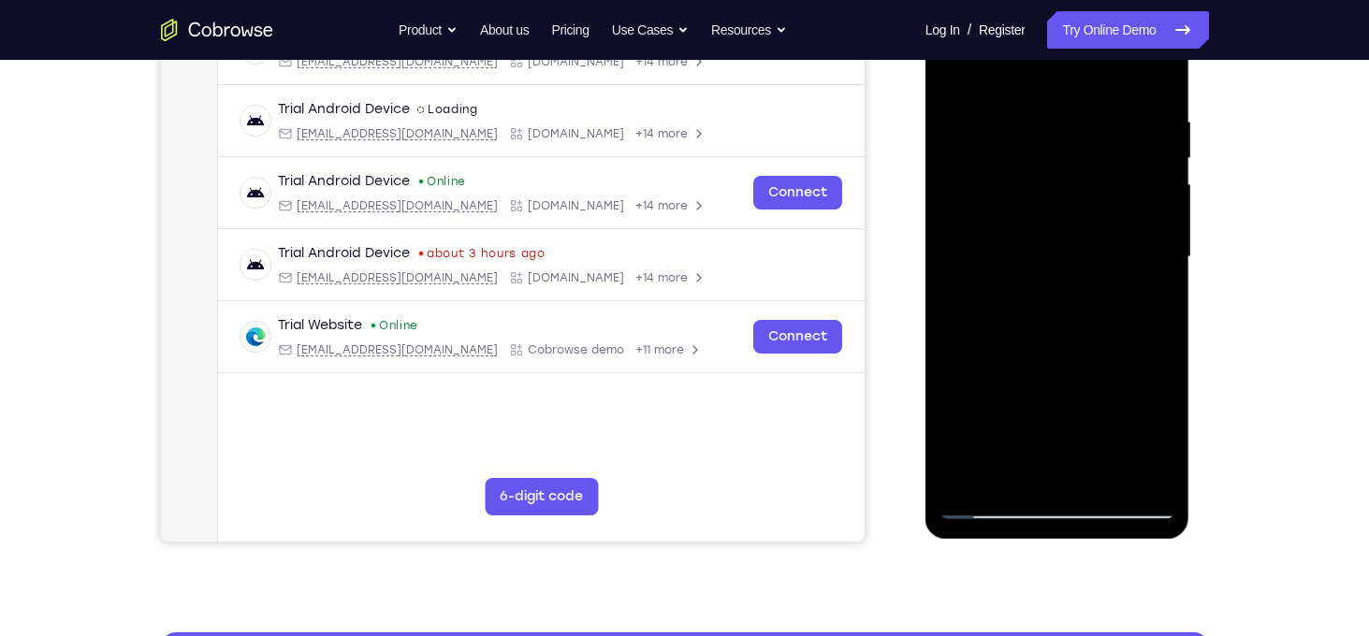
click at [1101, 235] on div at bounding box center [1058, 257] width 236 height 524
click at [1092, 234] on div at bounding box center [1058, 257] width 236 height 524
click at [1122, 232] on div at bounding box center [1058, 257] width 236 height 524
click at [1144, 234] on div at bounding box center [1058, 257] width 236 height 524
click at [988, 249] on div at bounding box center [1058, 257] width 236 height 524
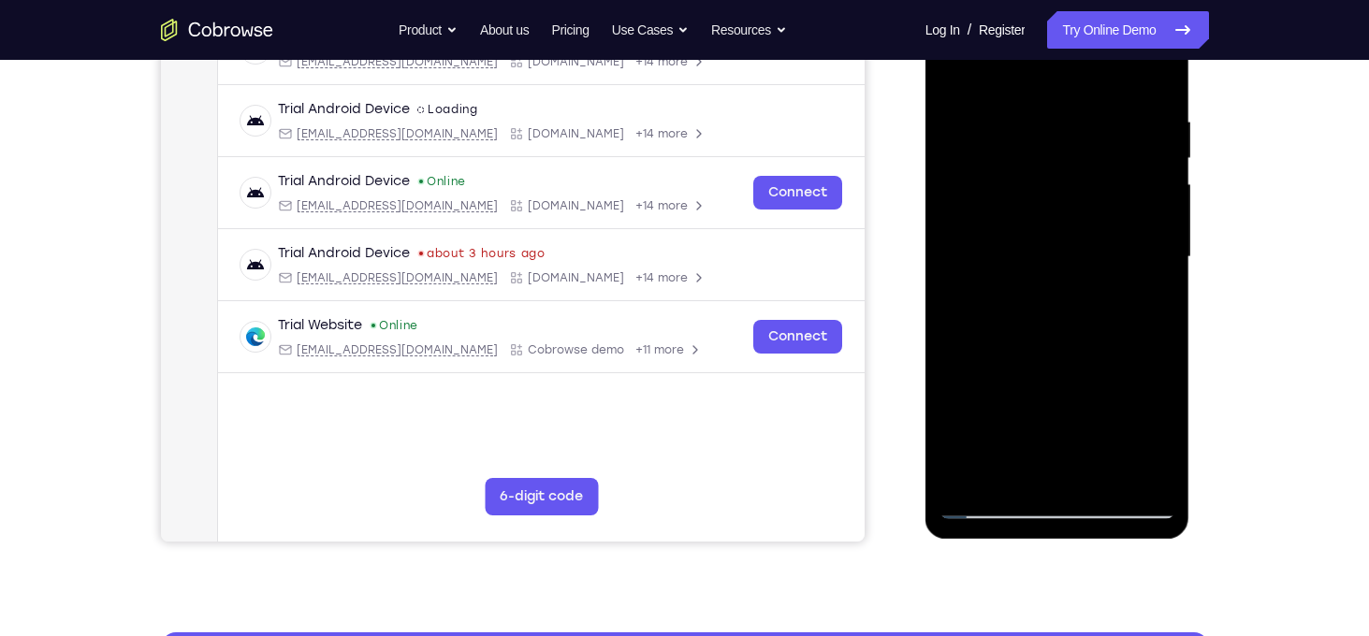
drag, startPoint x: 1074, startPoint y: 364, endPoint x: 1078, endPoint y: 232, distance: 132.0
click at [1078, 232] on div at bounding box center [1058, 257] width 236 height 524
drag, startPoint x: 1069, startPoint y: 340, endPoint x: 1071, endPoint y: 271, distance: 68.3
click at [1071, 271] on div at bounding box center [1058, 257] width 236 height 524
drag, startPoint x: 1078, startPoint y: 285, endPoint x: 1073, endPoint y: 179, distance: 106.8
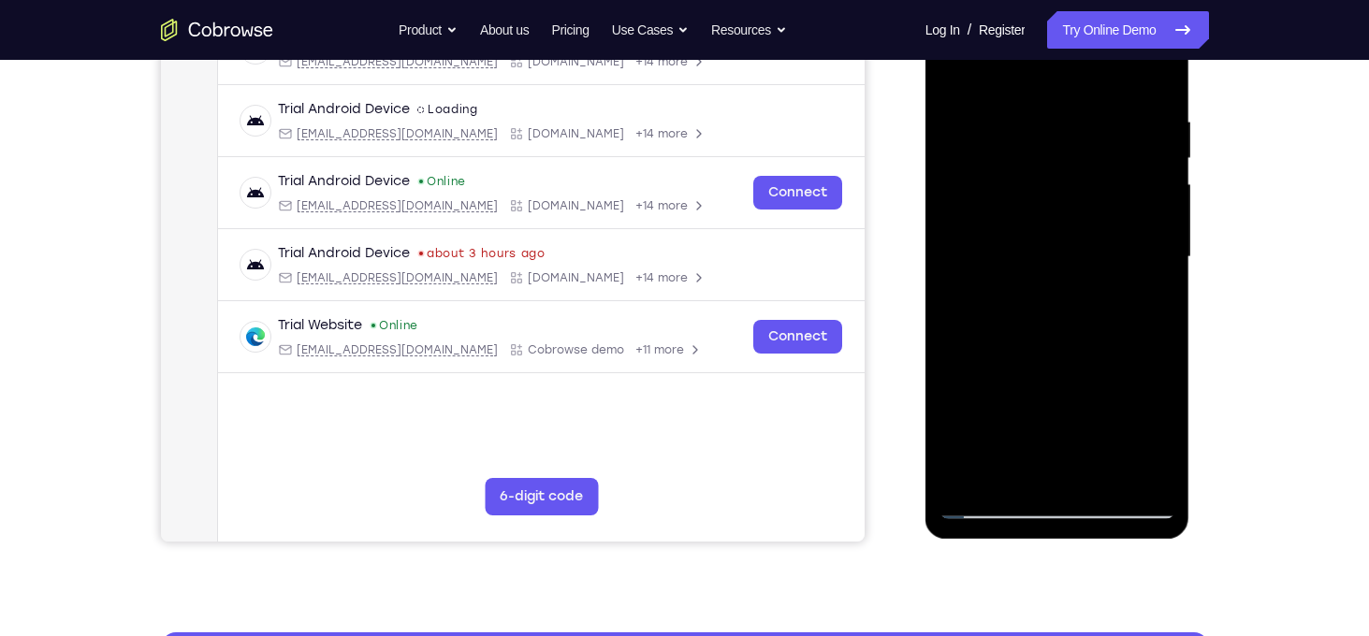
click at [1073, 179] on div at bounding box center [1058, 257] width 236 height 524
click at [1058, 201] on div at bounding box center [1058, 257] width 236 height 524
click at [989, 217] on div at bounding box center [1058, 257] width 236 height 524
drag, startPoint x: 1047, startPoint y: 367, endPoint x: 1058, endPoint y: 221, distance: 146.4
click at [1058, 221] on div at bounding box center [1058, 257] width 236 height 524
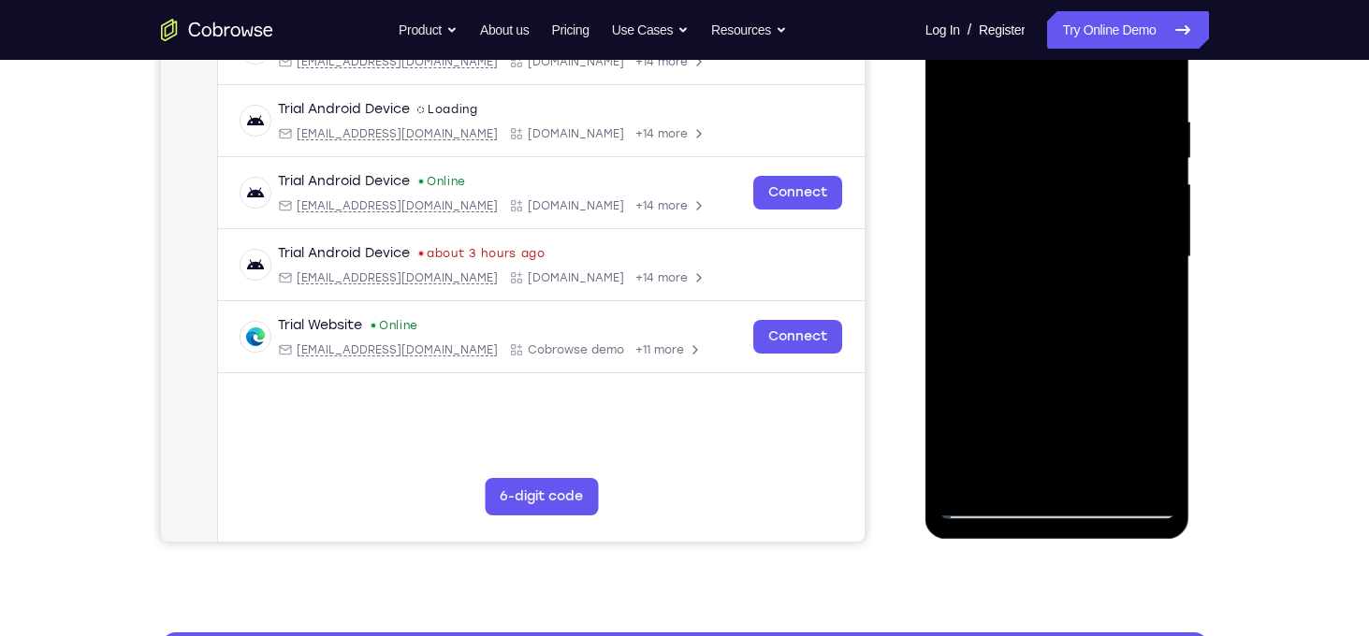
click at [1054, 322] on div at bounding box center [1058, 257] width 236 height 524
click at [1102, 320] on div at bounding box center [1058, 257] width 236 height 524
click at [985, 336] on div at bounding box center [1058, 257] width 236 height 524
click at [962, 149] on div at bounding box center [1058, 257] width 236 height 524
drag, startPoint x: 1052, startPoint y: 330, endPoint x: 1062, endPoint y: 143, distance: 187.5
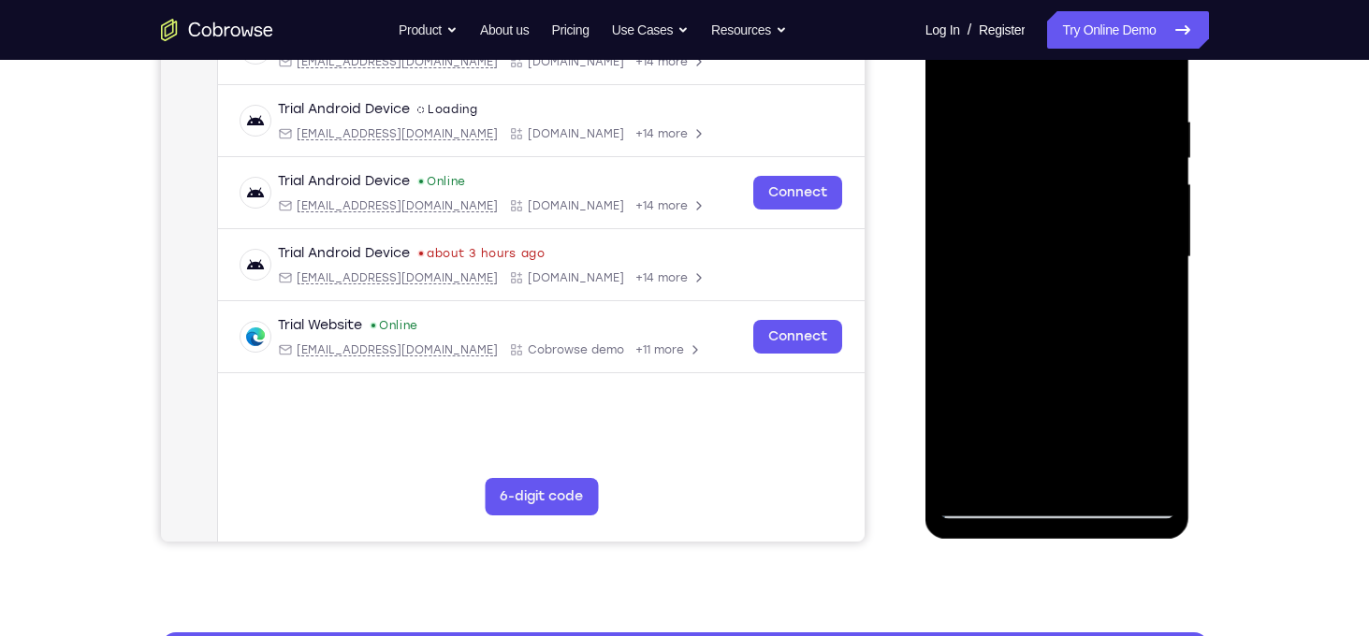
click at [1062, 143] on div at bounding box center [1058, 257] width 236 height 524
drag, startPoint x: 1064, startPoint y: 378, endPoint x: 1065, endPoint y: 221, distance: 157.2
click at [1065, 221] on div at bounding box center [1058, 257] width 236 height 524
drag, startPoint x: 1067, startPoint y: 407, endPoint x: 1072, endPoint y: 221, distance: 186.3
click at [1072, 221] on div at bounding box center [1058, 257] width 236 height 524
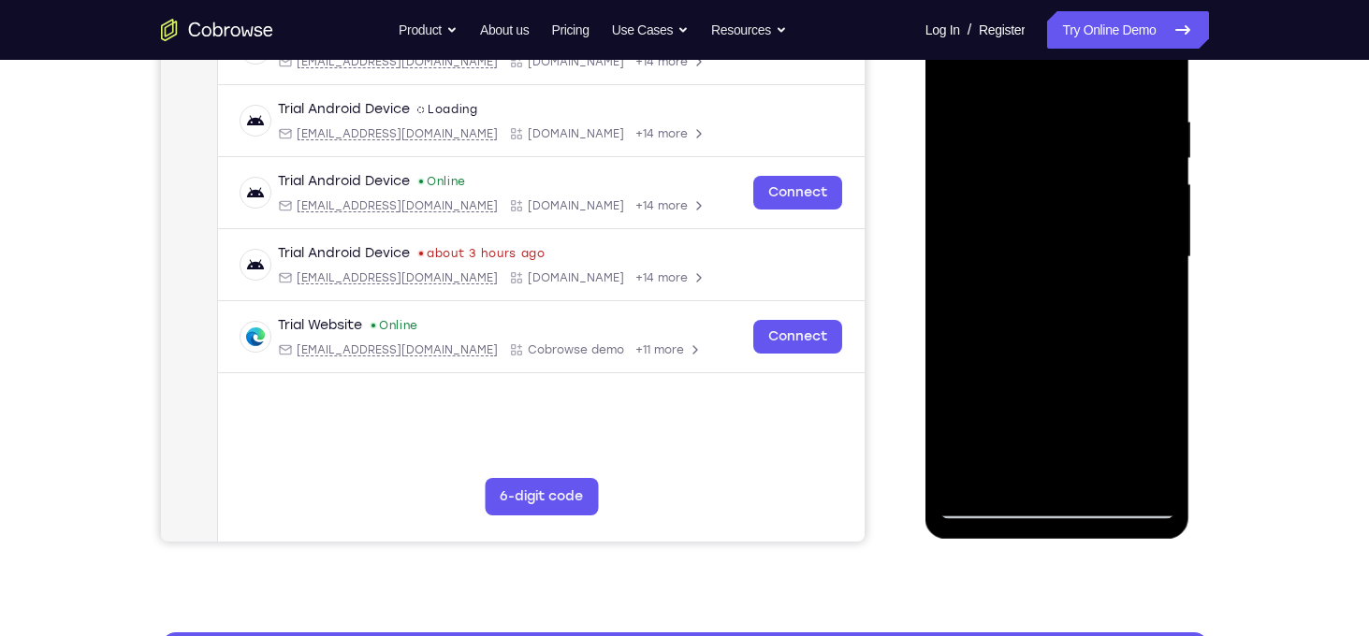
drag, startPoint x: 1066, startPoint y: 377, endPoint x: 1060, endPoint y: 158, distance: 219.1
click at [1060, 158] on div at bounding box center [1058, 257] width 236 height 524
click at [1104, 251] on div at bounding box center [1058, 257] width 236 height 524
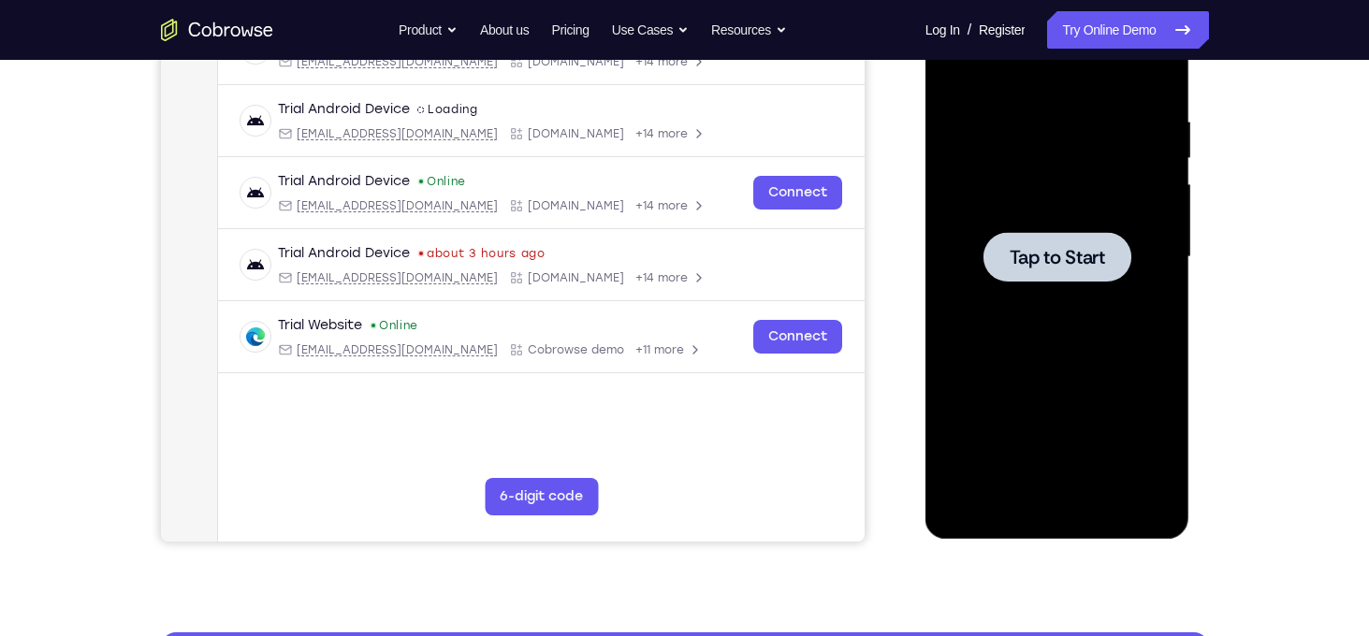
click at [1031, 222] on div at bounding box center [1058, 257] width 236 height 524
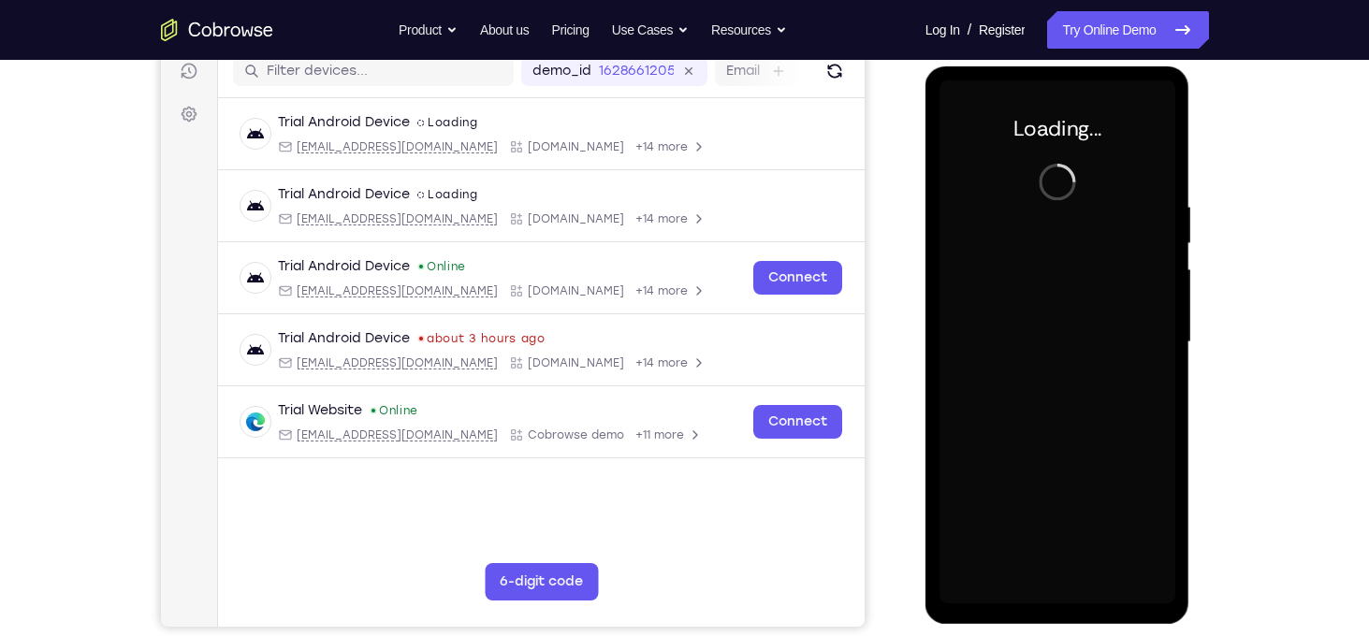
scroll to position [247, 0]
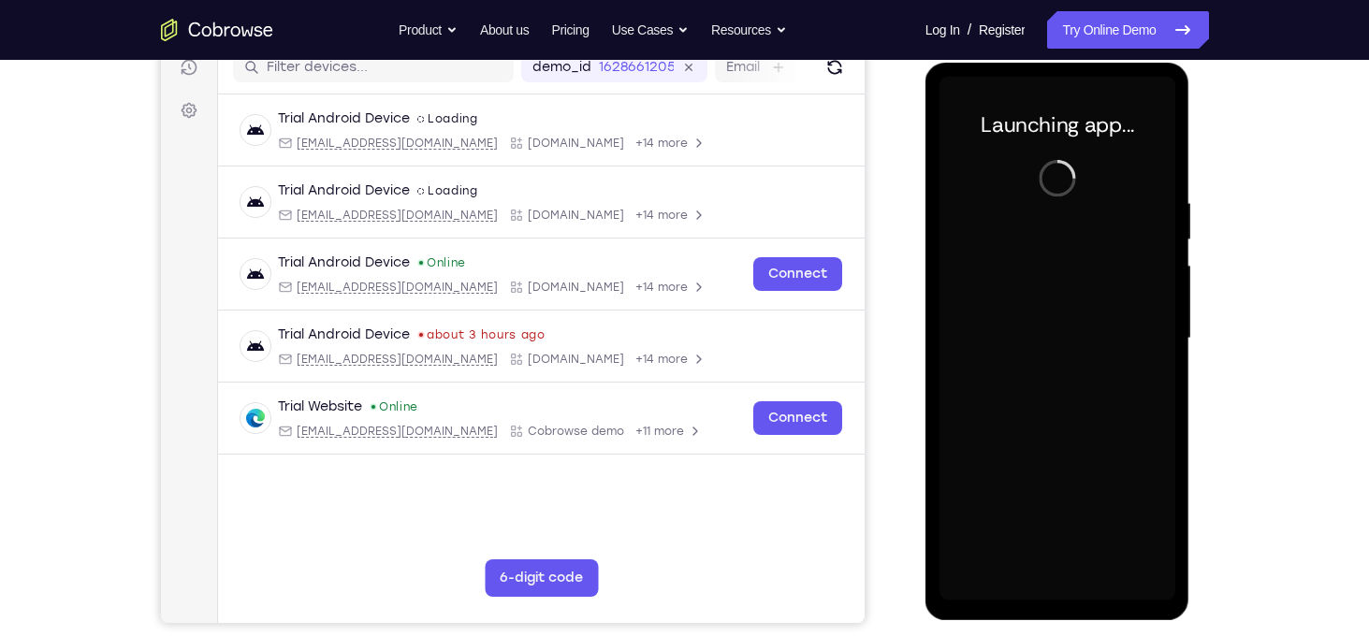
click at [1059, 588] on div at bounding box center [1058, 339] width 236 height 524
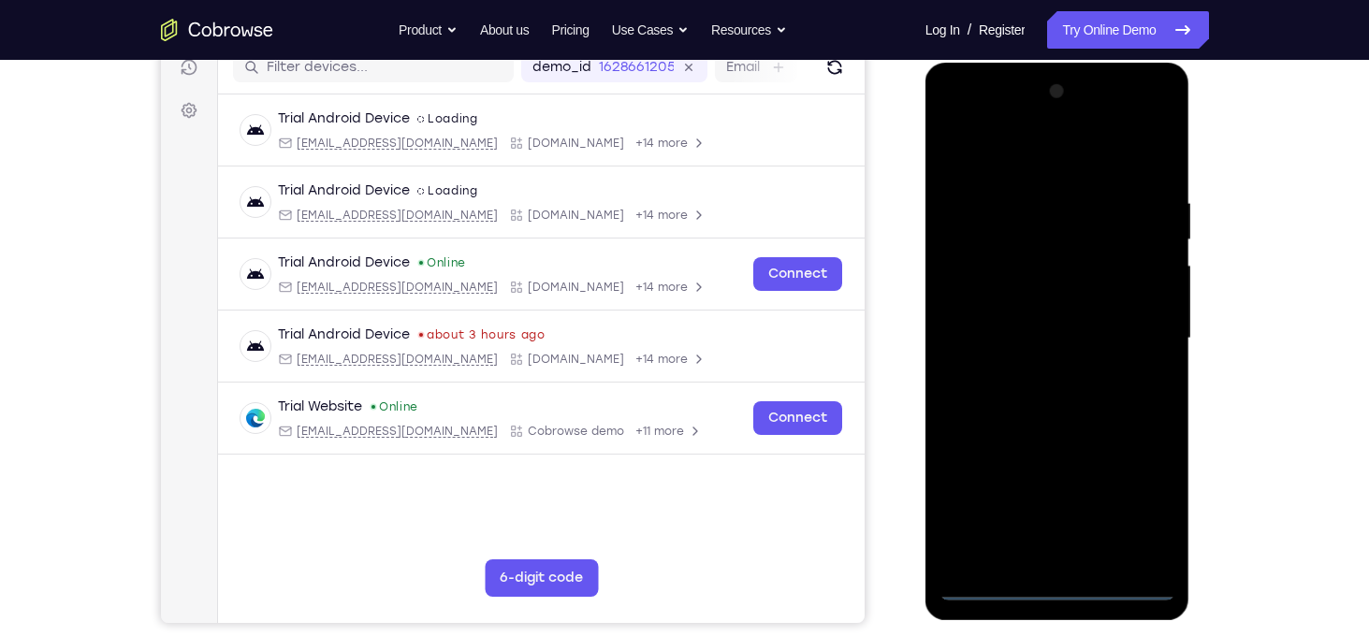
click at [1053, 579] on div at bounding box center [1058, 339] width 236 height 524
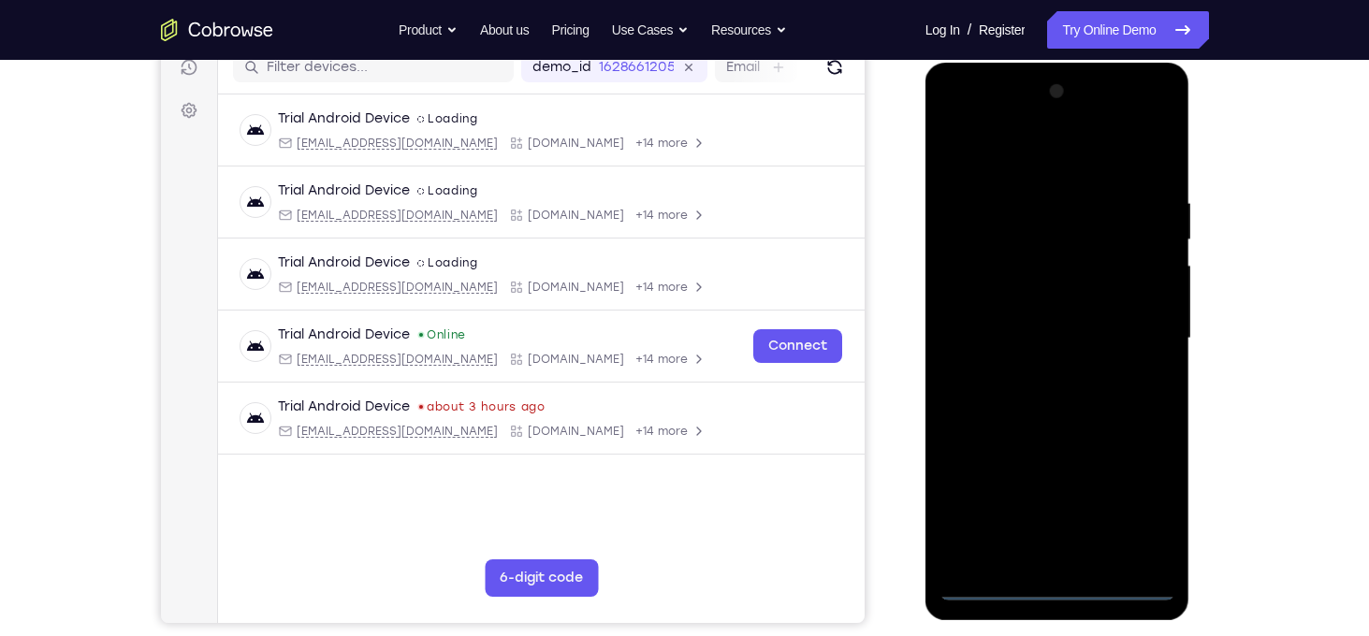
click at [1058, 591] on div at bounding box center [1058, 339] width 236 height 524
click at [1150, 514] on div at bounding box center [1058, 339] width 236 height 524
click at [1016, 153] on div at bounding box center [1058, 339] width 236 height 524
click at [1131, 328] on div at bounding box center [1058, 339] width 236 height 524
click at [1045, 372] on div at bounding box center [1058, 339] width 236 height 524
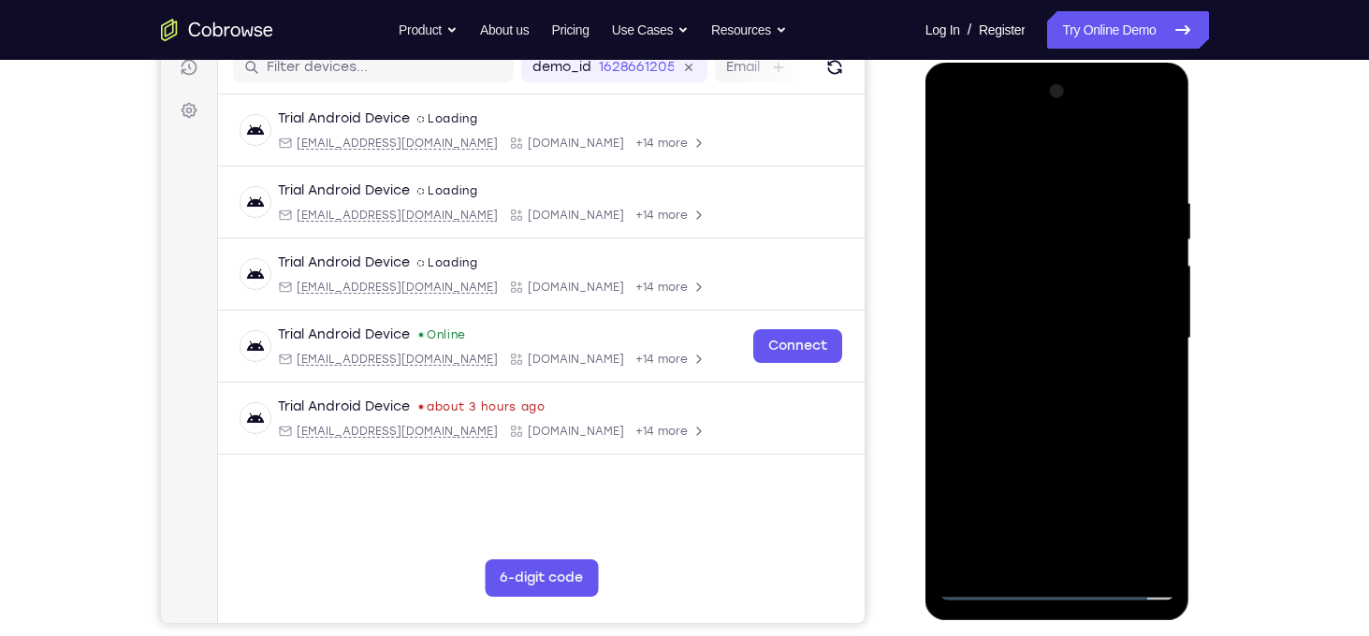
click at [1031, 317] on div at bounding box center [1058, 339] width 236 height 524
click at [1031, 288] on div at bounding box center [1058, 339] width 236 height 524
click at [1015, 345] on div at bounding box center [1058, 339] width 236 height 524
click at [1093, 400] on div at bounding box center [1058, 339] width 236 height 524
click at [1026, 193] on div at bounding box center [1058, 339] width 236 height 524
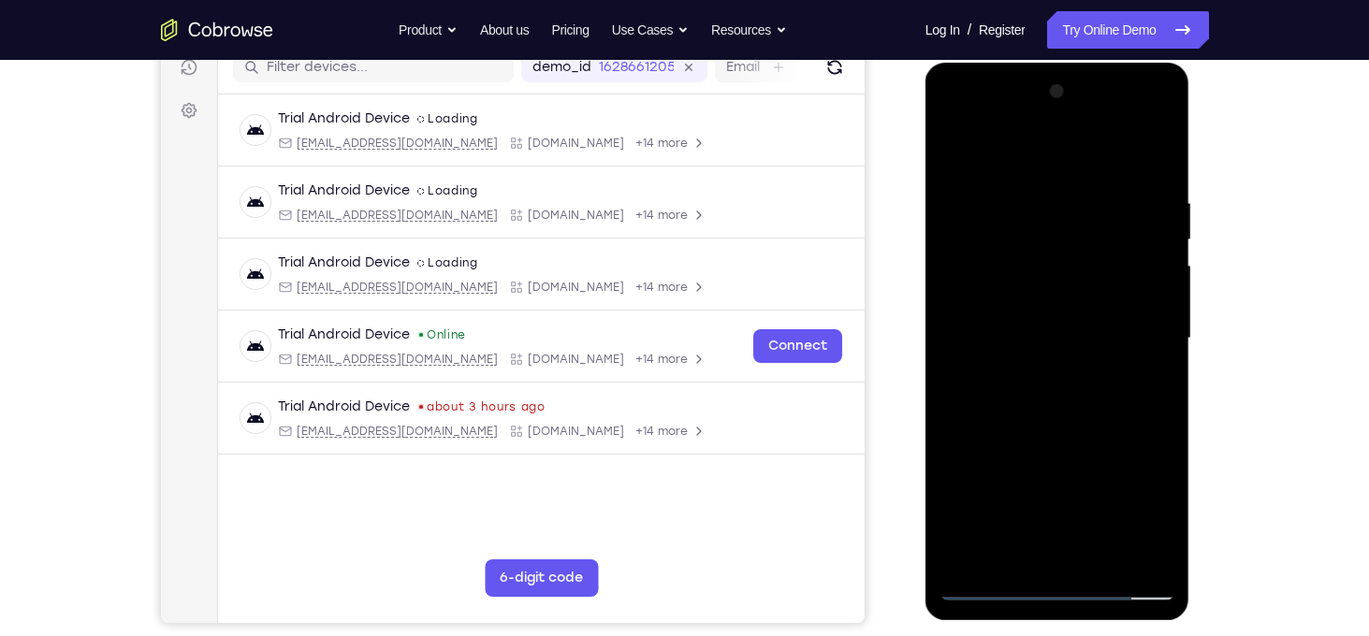
click at [1161, 171] on div at bounding box center [1058, 339] width 236 height 524
click at [1027, 181] on div at bounding box center [1058, 339] width 236 height 524
click at [1145, 339] on div at bounding box center [1058, 339] width 236 height 524
click at [1146, 321] on div at bounding box center [1058, 339] width 236 height 524
click at [1154, 153] on div at bounding box center [1058, 339] width 236 height 524
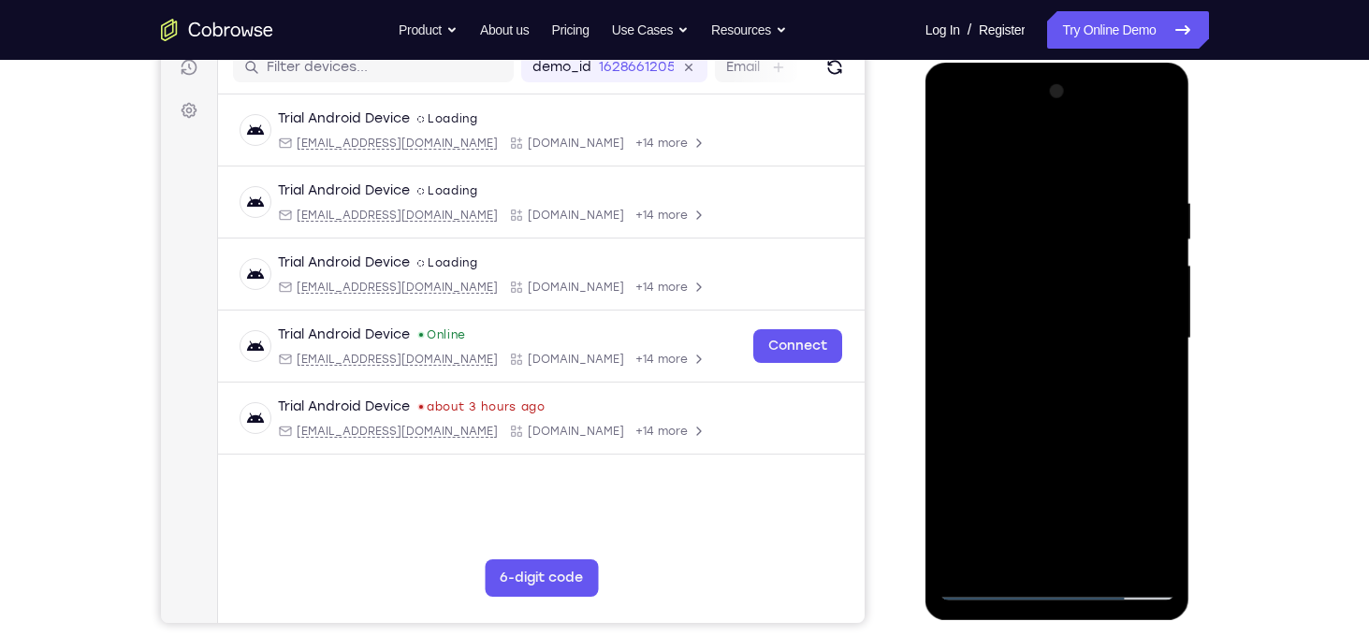
click at [1005, 553] on div at bounding box center [1058, 339] width 236 height 524
click at [1015, 147] on div at bounding box center [1058, 339] width 236 height 524
click at [984, 587] on div at bounding box center [1058, 339] width 236 height 524
click at [1139, 555] on div at bounding box center [1058, 339] width 236 height 524
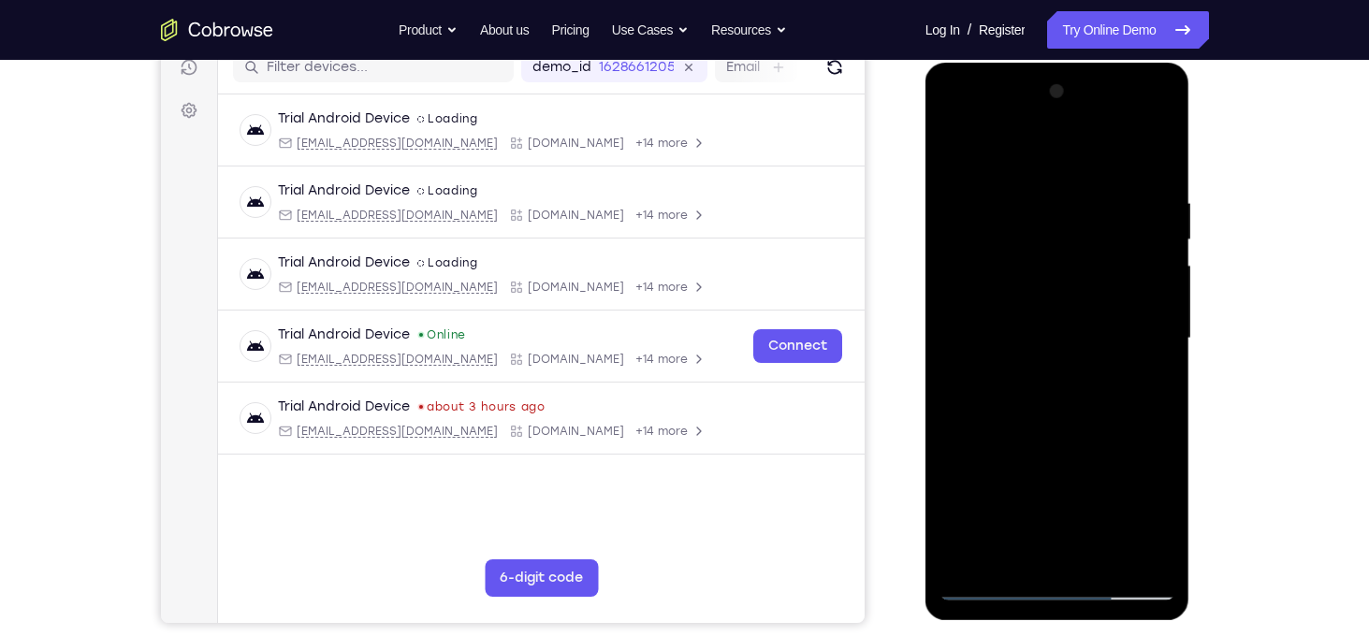
click at [1135, 409] on div at bounding box center [1058, 339] width 236 height 524
click at [1044, 175] on div at bounding box center [1058, 339] width 236 height 524
click at [1025, 231] on div at bounding box center [1058, 339] width 236 height 524
drag, startPoint x: 1050, startPoint y: 356, endPoint x: 1047, endPoint y: 272, distance: 83.3
click at [1047, 272] on div at bounding box center [1058, 339] width 236 height 524
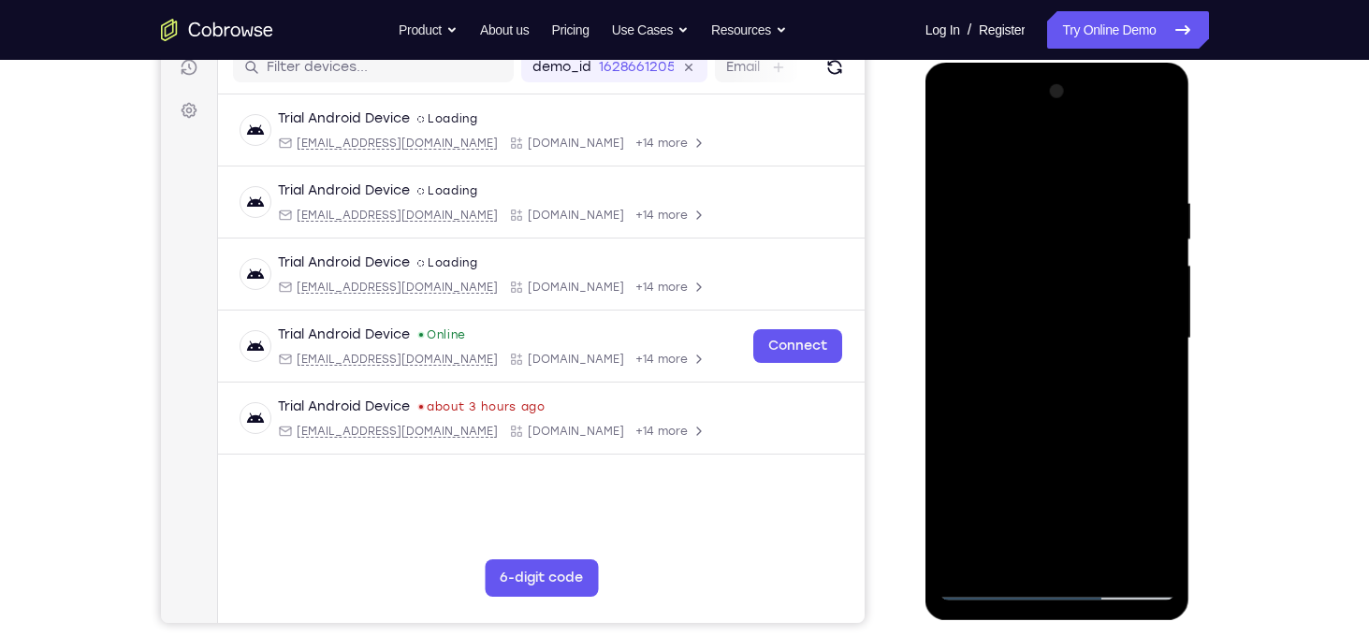
drag, startPoint x: 1100, startPoint y: 176, endPoint x: 1098, endPoint y: 317, distance: 141.3
click at [1098, 317] on div at bounding box center [1058, 339] width 236 height 524
click at [1103, 215] on div at bounding box center [1058, 339] width 236 height 524
click at [1044, 441] on div at bounding box center [1058, 339] width 236 height 524
click at [1012, 550] on div at bounding box center [1058, 339] width 236 height 524
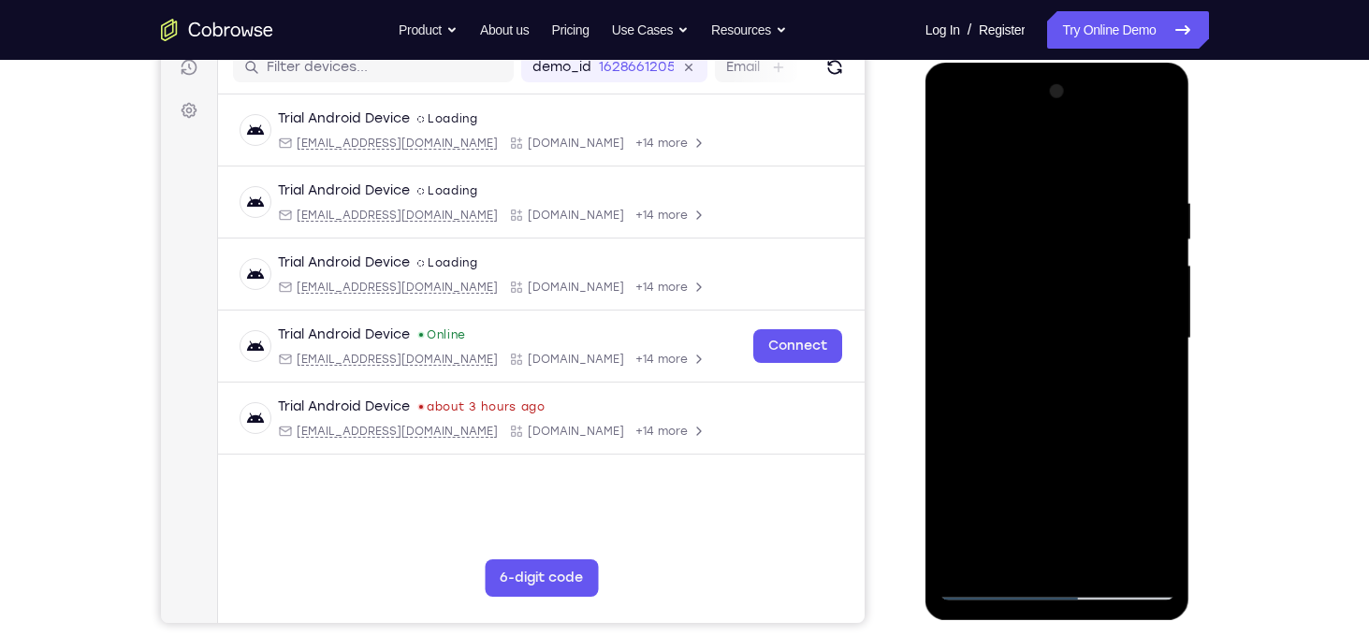
click at [1146, 383] on div at bounding box center [1058, 339] width 236 height 524
click at [1057, 308] on div at bounding box center [1058, 339] width 236 height 524
click at [951, 153] on div at bounding box center [1058, 339] width 236 height 524
click at [1061, 310] on div at bounding box center [1058, 339] width 236 height 524
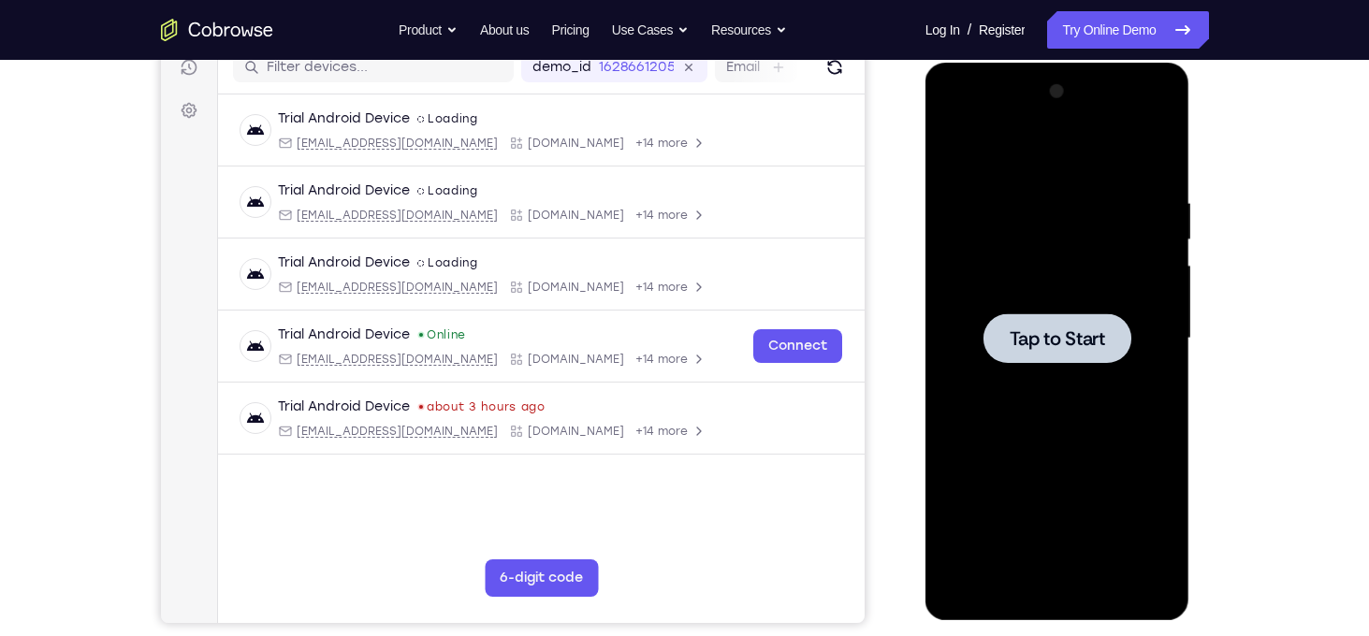
click at [1023, 260] on div at bounding box center [1058, 339] width 236 height 524
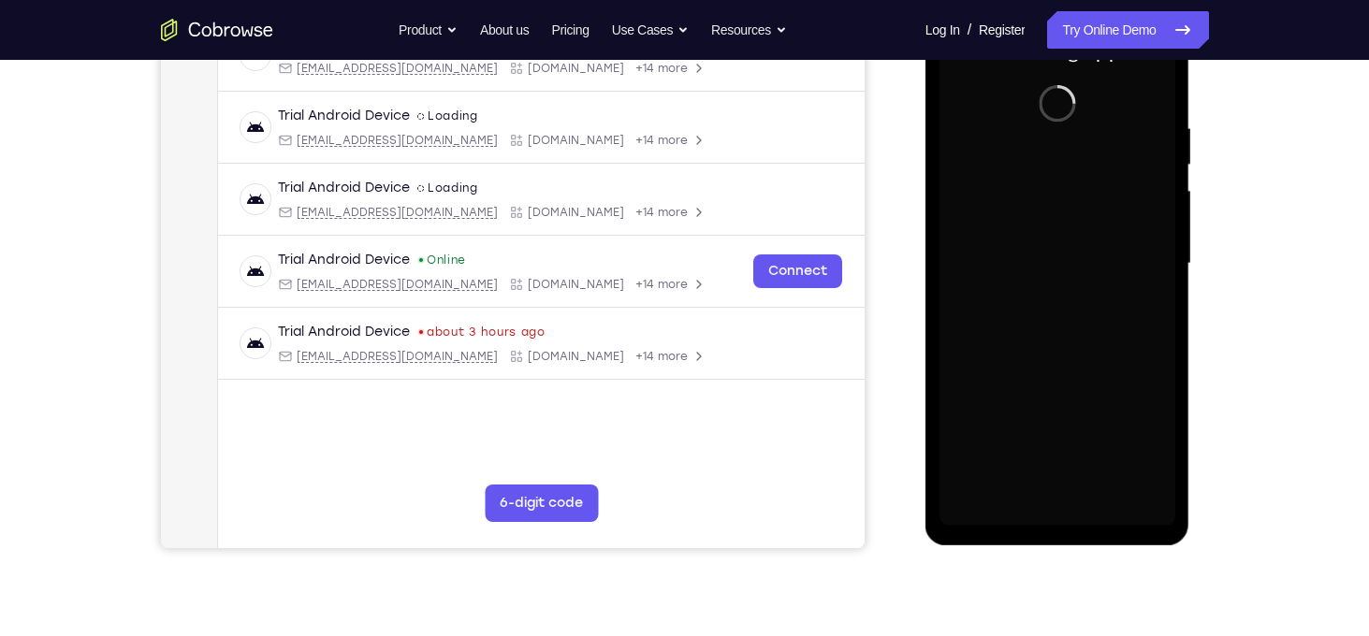
scroll to position [239, 0]
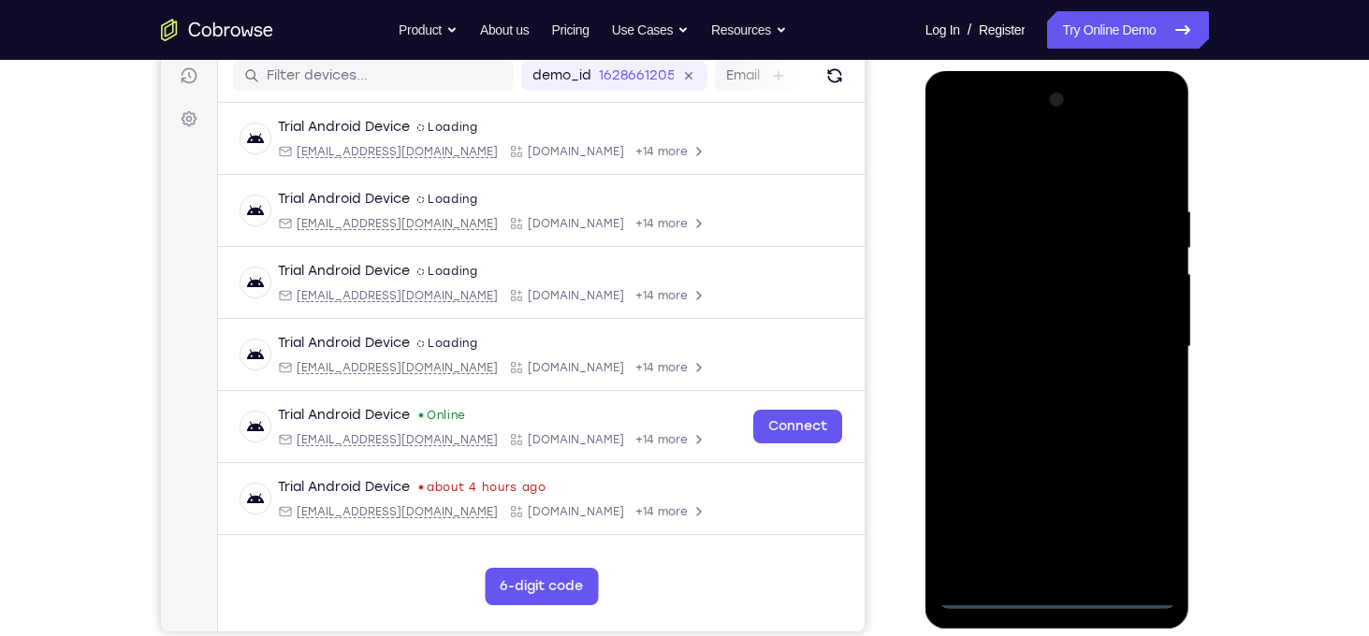
click at [1058, 605] on div at bounding box center [1058, 347] width 236 height 524
click at [1132, 518] on div at bounding box center [1058, 347] width 236 height 524
click at [1011, 167] on div at bounding box center [1058, 347] width 236 height 524
click at [1134, 333] on div at bounding box center [1058, 347] width 236 height 524
click at [1034, 383] on div at bounding box center [1058, 347] width 236 height 524
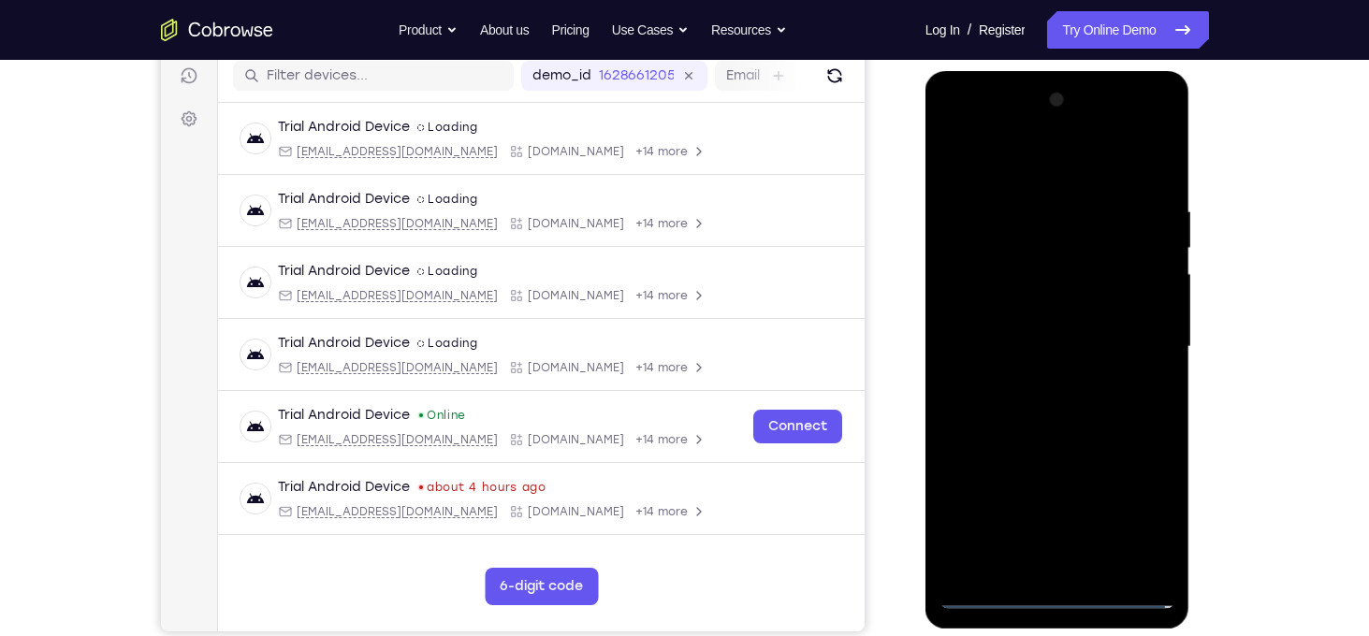
click at [1032, 340] on div at bounding box center [1058, 347] width 236 height 524
click at [1038, 307] on div at bounding box center [1058, 347] width 236 height 524
click at [1019, 337] on div at bounding box center [1058, 347] width 236 height 524
click at [1003, 407] on div at bounding box center [1058, 347] width 236 height 524
click at [1024, 397] on div at bounding box center [1058, 347] width 236 height 524
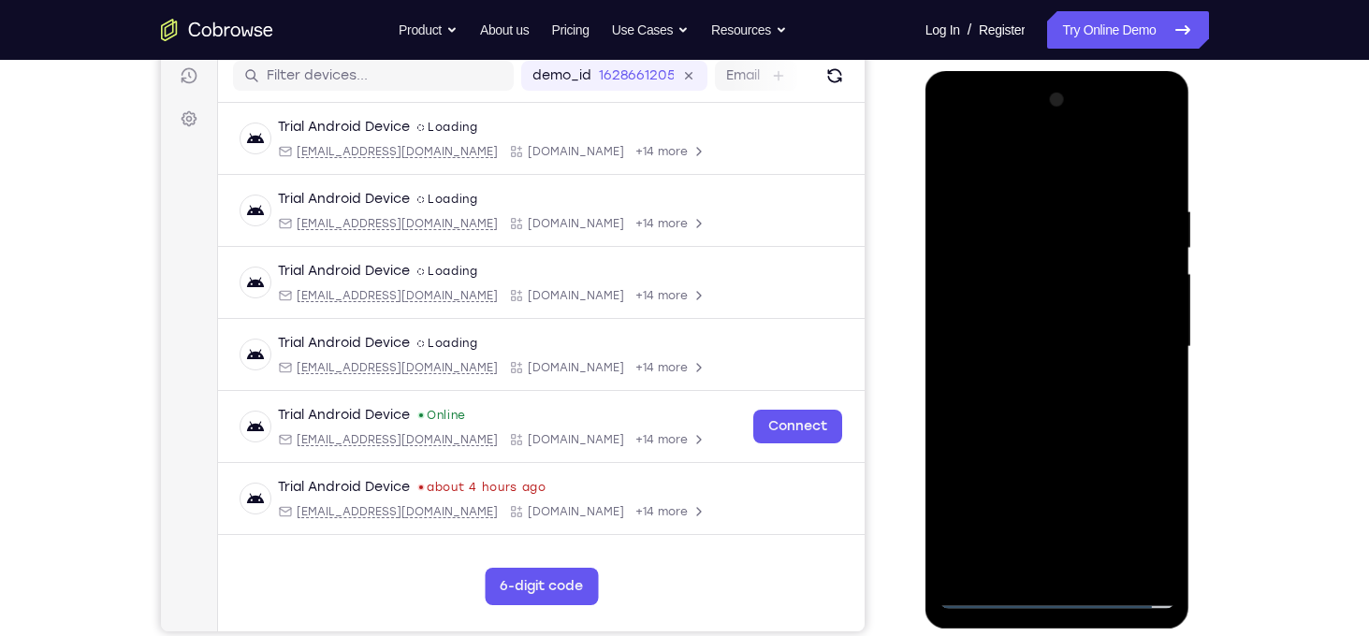
click at [1097, 570] on div at bounding box center [1058, 347] width 236 height 524
click at [1075, 438] on div at bounding box center [1058, 347] width 236 height 524
click at [1103, 567] on div at bounding box center [1058, 347] width 236 height 524
click at [1032, 439] on div at bounding box center [1058, 347] width 236 height 524
click at [1043, 328] on div at bounding box center [1058, 347] width 236 height 524
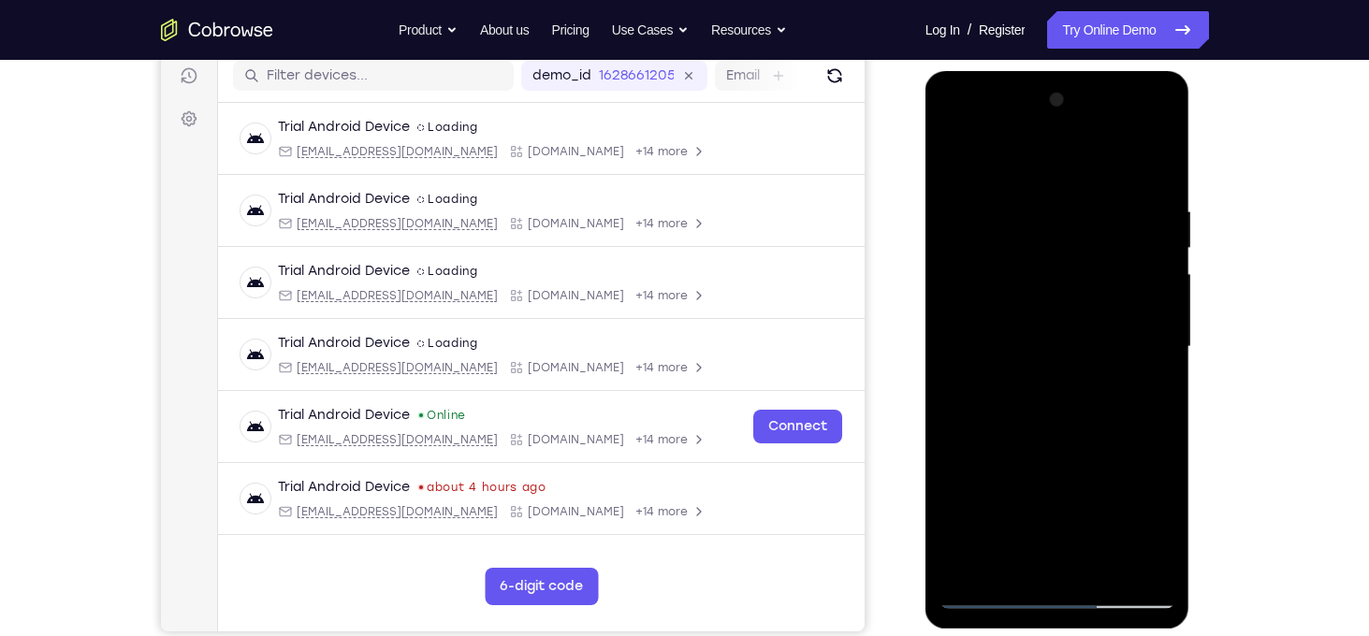
click at [1157, 397] on div at bounding box center [1058, 347] width 236 height 524
click at [954, 156] on div at bounding box center [1058, 347] width 236 height 524
click at [952, 160] on div at bounding box center [1058, 347] width 236 height 524
click at [1035, 207] on div at bounding box center [1058, 347] width 236 height 524
click at [1136, 278] on div at bounding box center [1058, 347] width 236 height 524
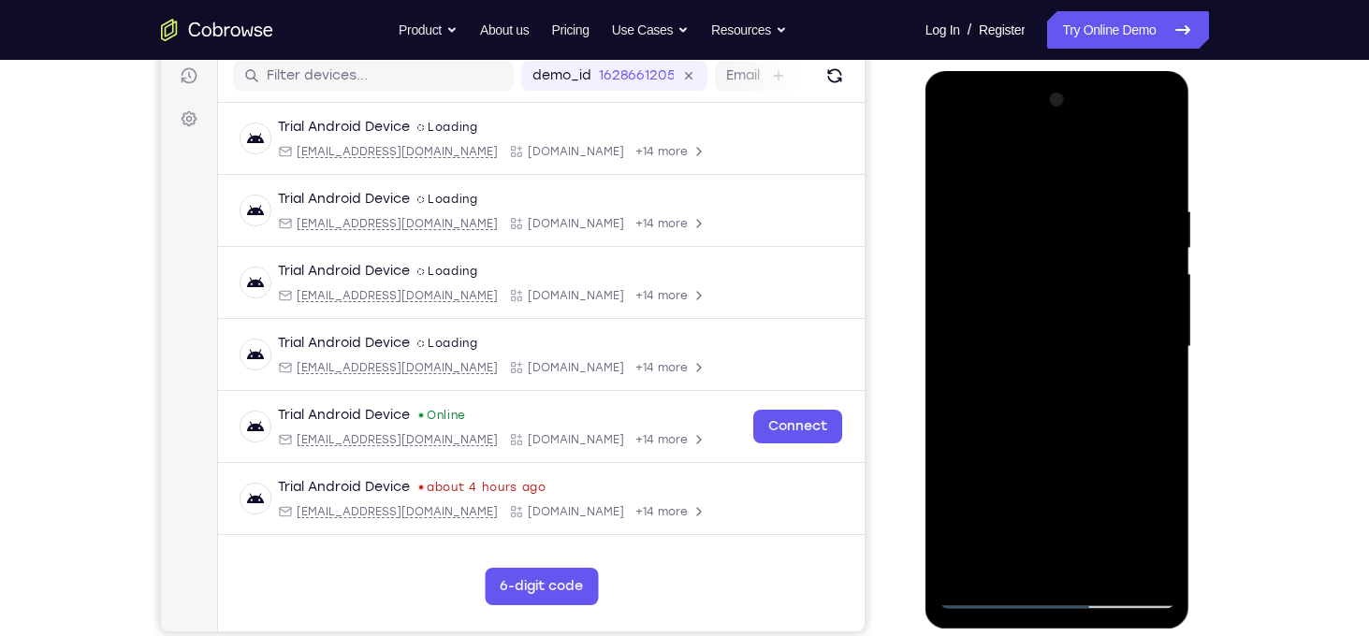
click at [1153, 314] on div at bounding box center [1058, 347] width 236 height 524
click at [1160, 333] on div at bounding box center [1058, 347] width 236 height 524
click at [1152, 342] on div at bounding box center [1058, 347] width 236 height 524
click at [1156, 278] on div at bounding box center [1058, 347] width 236 height 524
click at [1153, 170] on div at bounding box center [1058, 347] width 236 height 524
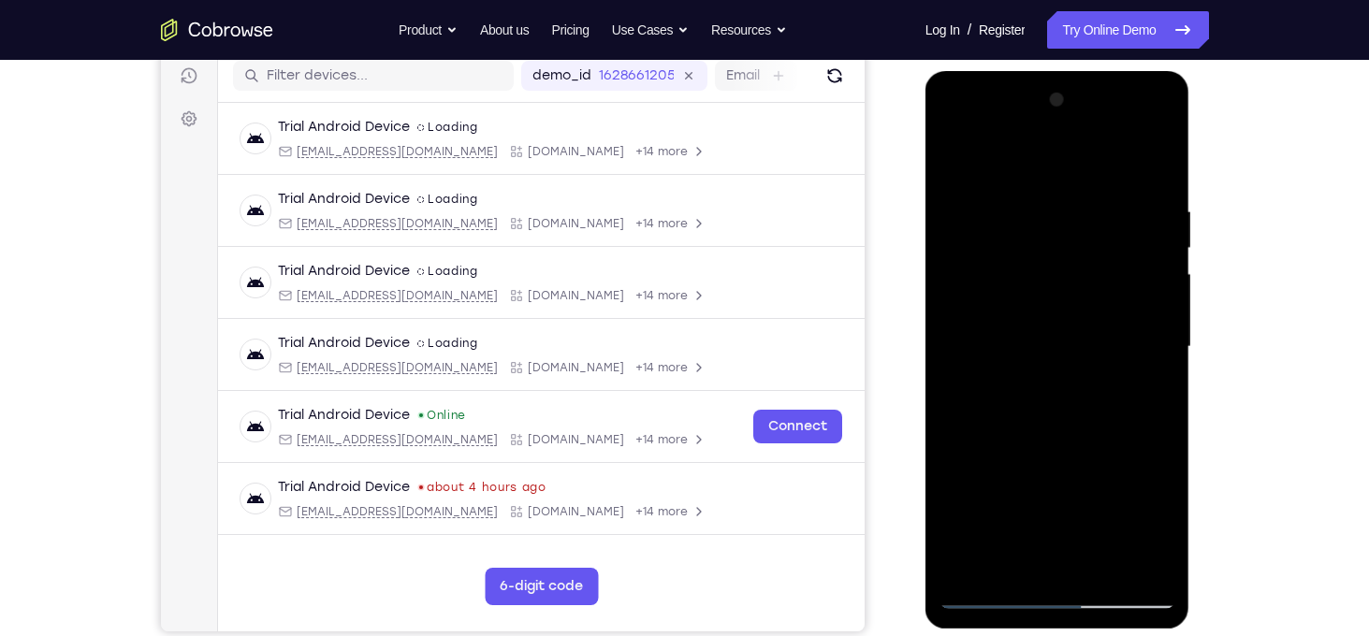
drag, startPoint x: 1041, startPoint y: 221, endPoint x: 1044, endPoint y: 416, distance: 194.7
click at [1044, 416] on div at bounding box center [1058, 347] width 236 height 524
drag, startPoint x: 1042, startPoint y: 292, endPoint x: 1021, endPoint y: 502, distance: 210.6
click at [1021, 502] on div at bounding box center [1058, 347] width 236 height 524
click at [1037, 189] on div at bounding box center [1058, 347] width 236 height 524
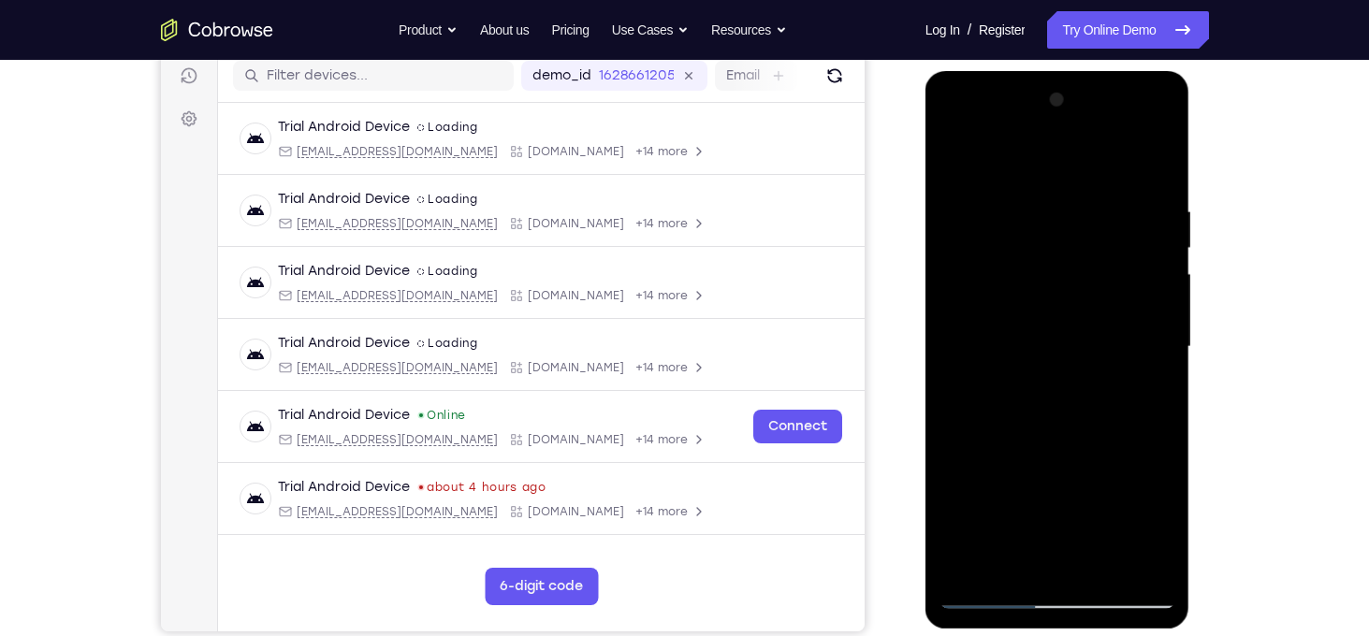
click at [1160, 565] on div at bounding box center [1058, 347] width 236 height 524
click at [1161, 418] on div at bounding box center [1058, 347] width 236 height 524
click at [1161, 416] on div at bounding box center [1058, 347] width 236 height 524
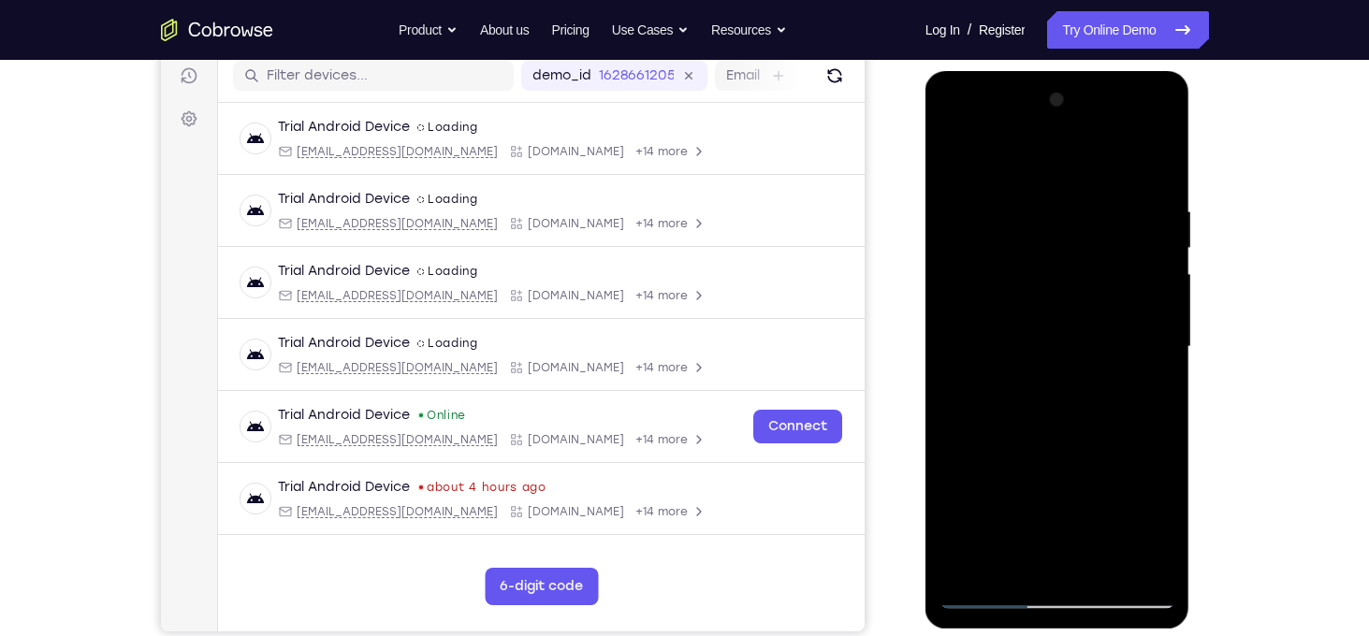
click at [1161, 416] on div at bounding box center [1058, 347] width 236 height 524
click at [1157, 165] on div at bounding box center [1058, 347] width 236 height 524
drag, startPoint x: 1041, startPoint y: 243, endPoint x: 1053, endPoint y: 584, distance: 340.9
click at [1053, 584] on div at bounding box center [1058, 347] width 236 height 524
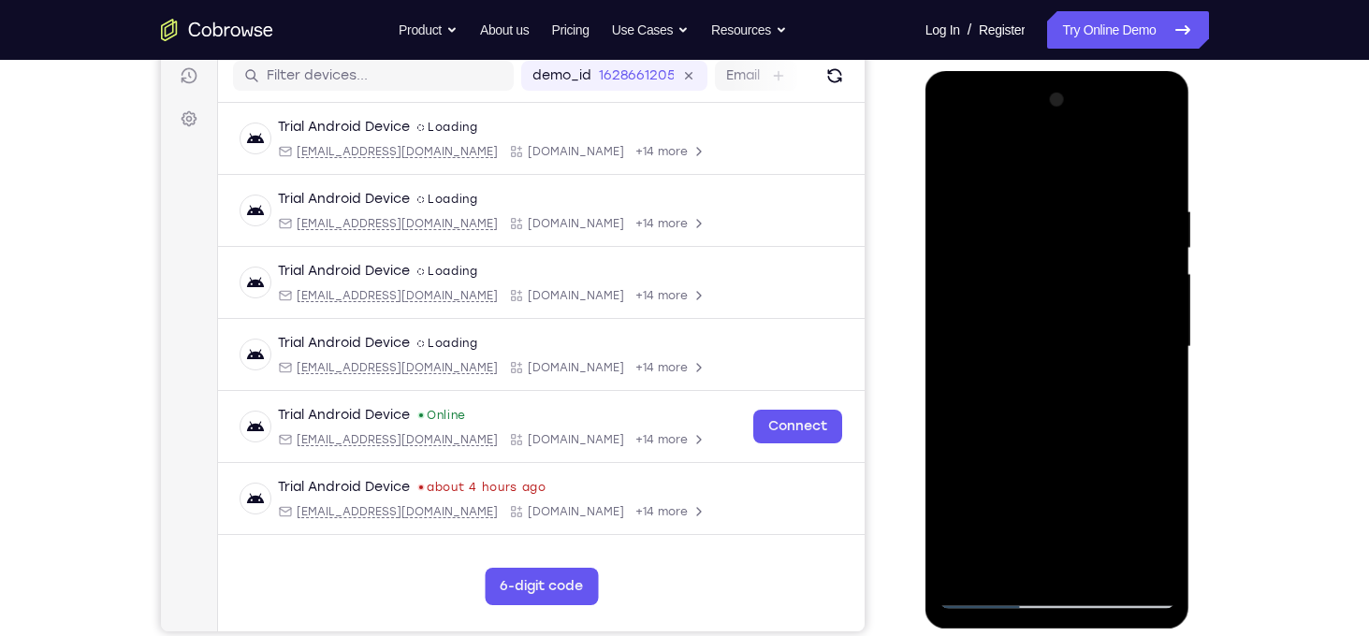
click at [1032, 207] on div at bounding box center [1058, 347] width 236 height 524
click at [1159, 340] on div at bounding box center [1058, 347] width 236 height 524
click at [964, 168] on div at bounding box center [1058, 347] width 236 height 524
click at [1026, 222] on div at bounding box center [1058, 347] width 236 height 524
click at [978, 573] on div at bounding box center [1058, 347] width 236 height 524
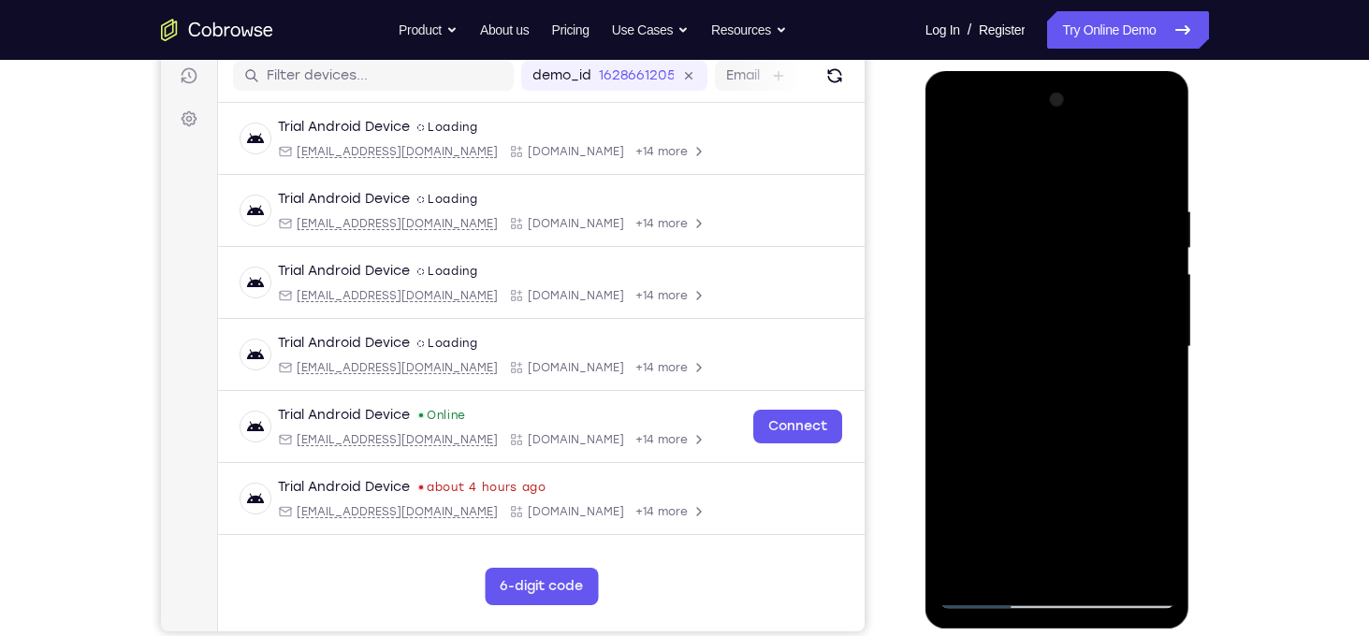
click at [967, 566] on div at bounding box center [1058, 347] width 236 height 524
drag, startPoint x: 1023, startPoint y: 228, endPoint x: 1039, endPoint y: 563, distance: 335.4
click at [1039, 563] on div at bounding box center [1058, 347] width 236 height 524
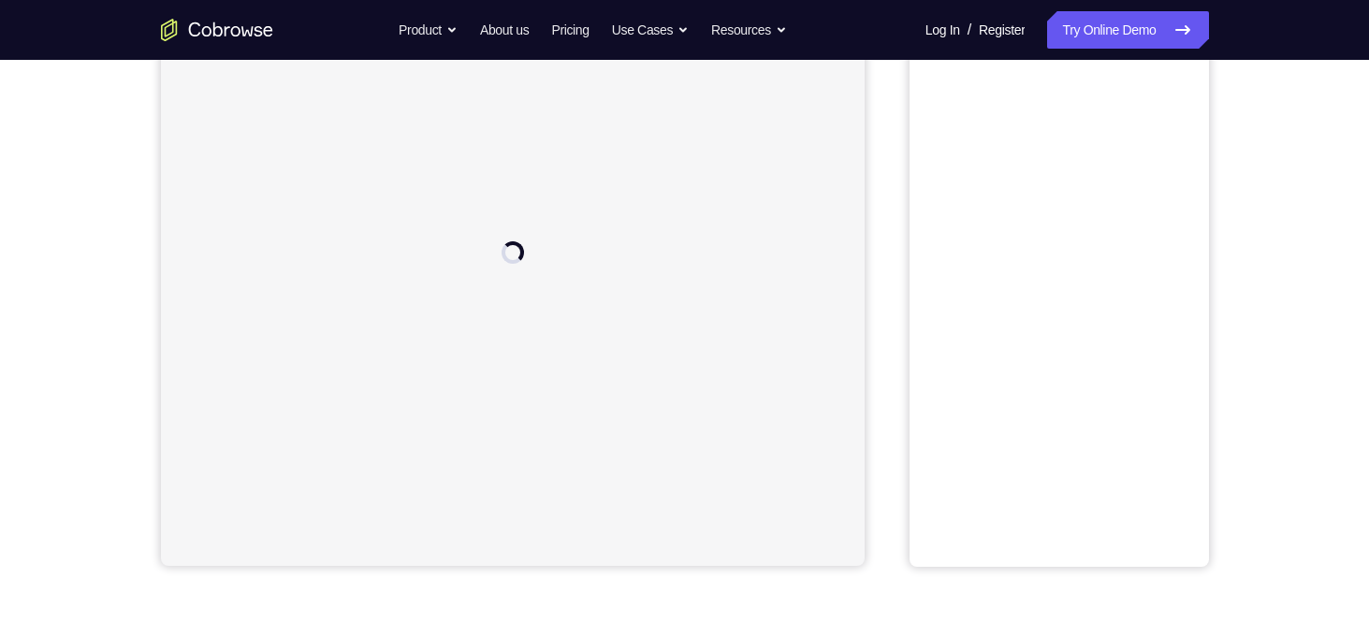
scroll to position [328, 0]
